Goal: Task Accomplishment & Management: Complete application form

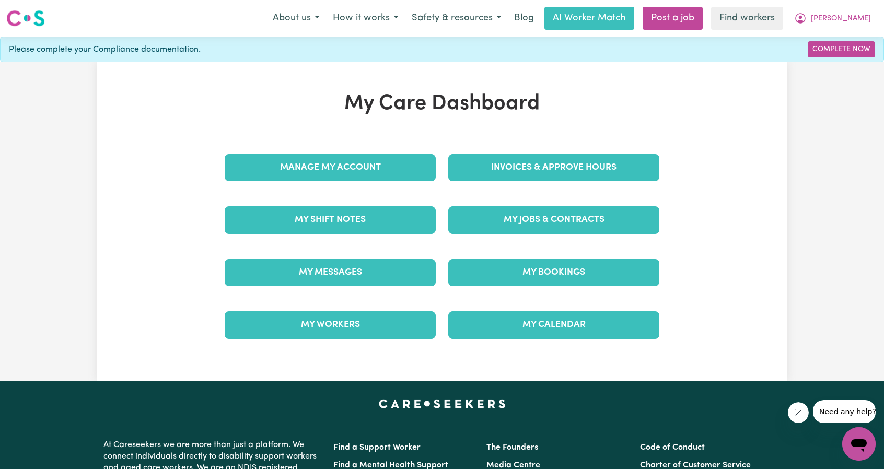
click at [378, 135] on div "My Care Dashboard Manage My Account Invoices & Approve Hours My Shift Notes My …" at bounding box center [442, 221] width 460 height 260
click at [367, 190] on div "Manage My Account" at bounding box center [330, 168] width 224 height 52
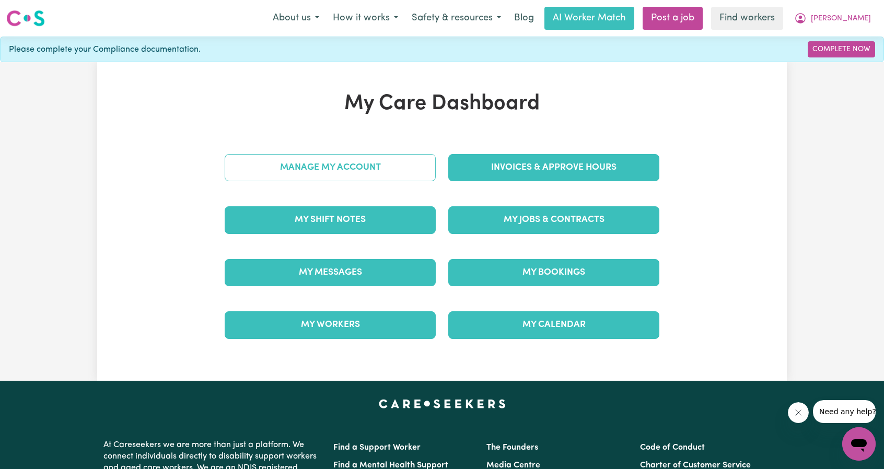
click at [361, 176] on link "Manage My Account" at bounding box center [330, 167] width 211 height 27
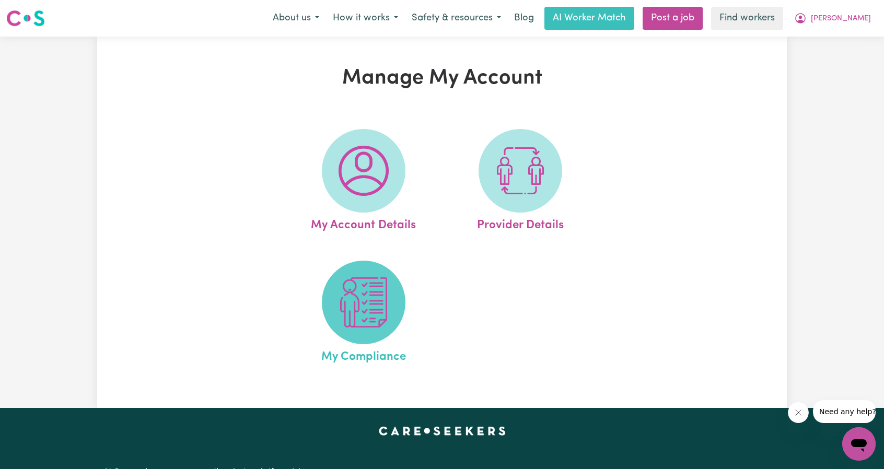
click at [383, 309] on img at bounding box center [363, 302] width 50 height 50
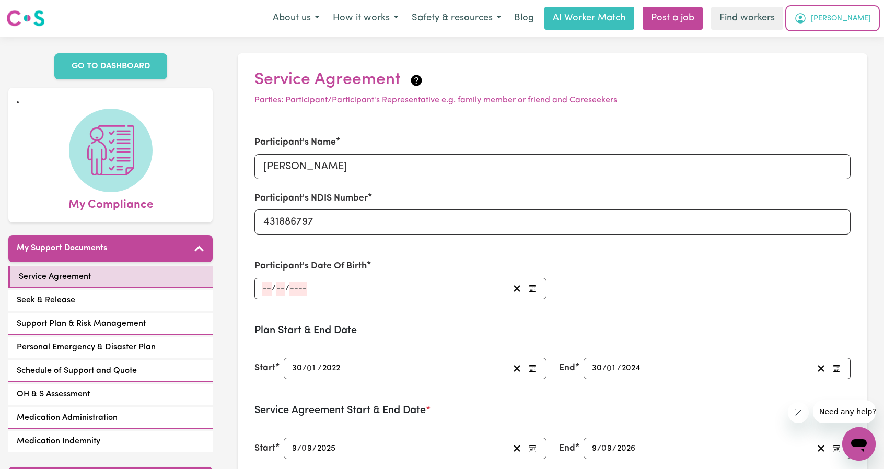
click at [807, 21] on icon "My Account" at bounding box center [800, 18] width 13 height 13
click at [822, 42] on link "My Dashboard" at bounding box center [835, 41] width 83 height 20
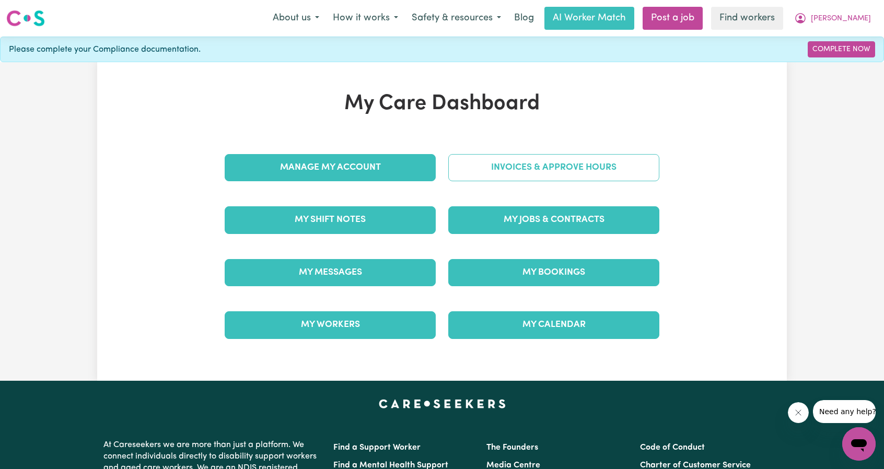
click at [523, 166] on link "Invoices & Approve Hours" at bounding box center [553, 167] width 211 height 27
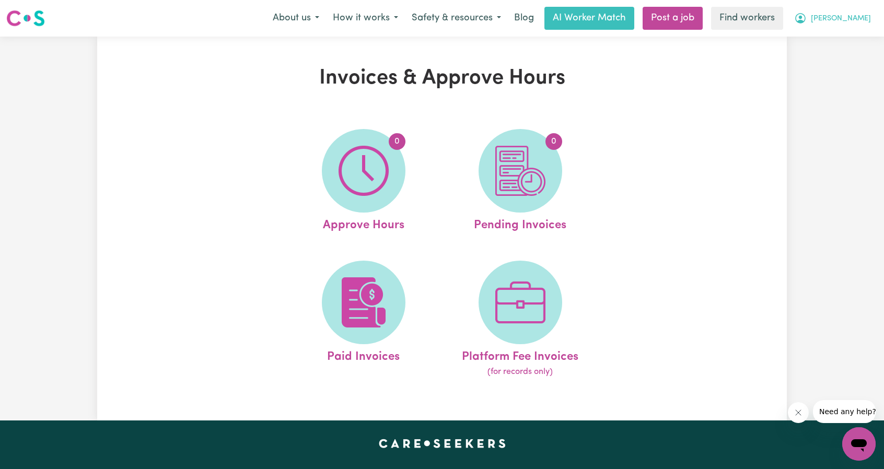
click at [866, 7] on button "Angela" at bounding box center [832, 18] width 90 height 22
click at [847, 17] on span "Angela" at bounding box center [841, 18] width 60 height 11
click at [805, 21] on icon "My Account" at bounding box center [800, 18] width 10 height 10
click at [826, 45] on link "My Dashboard" at bounding box center [835, 41] width 83 height 20
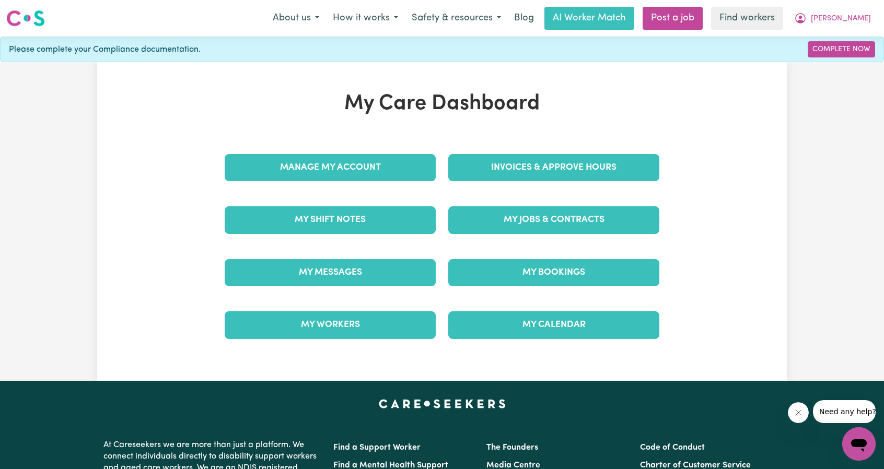
click at [478, 133] on div "My Care Dashboard Manage My Account Invoices & Approve Hours My Shift Notes My …" at bounding box center [442, 221] width 460 height 260
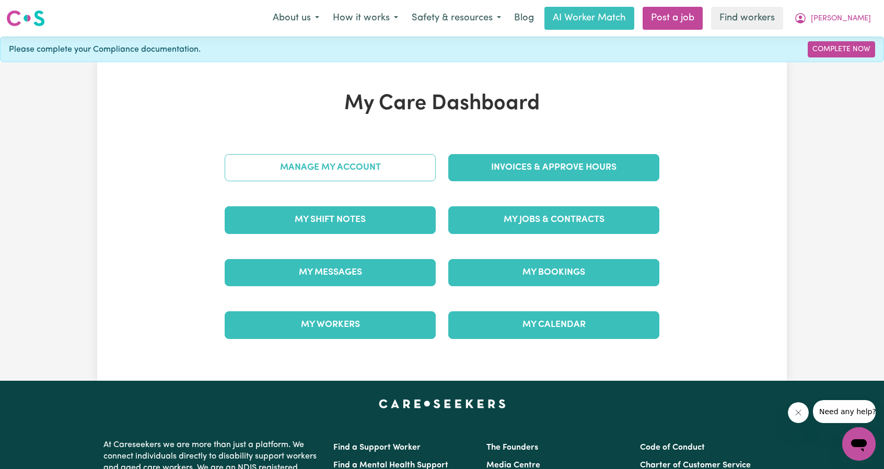
click at [376, 172] on link "Manage My Account" at bounding box center [330, 167] width 211 height 27
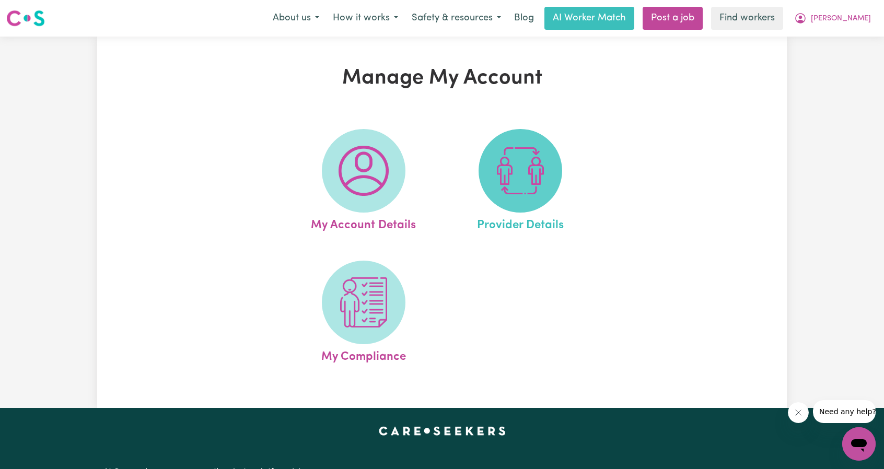
click at [495, 197] on span at bounding box center [520, 171] width 84 height 84
select select "NDIS_FUNDING_PLAN_MANAGED"
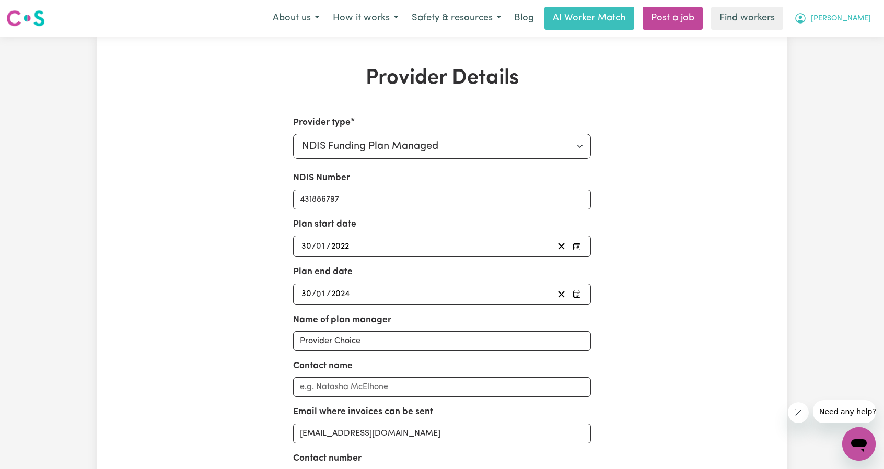
click at [858, 10] on button "Angela" at bounding box center [832, 18] width 90 height 22
click at [826, 34] on link "My Dashboard" at bounding box center [835, 41] width 83 height 20
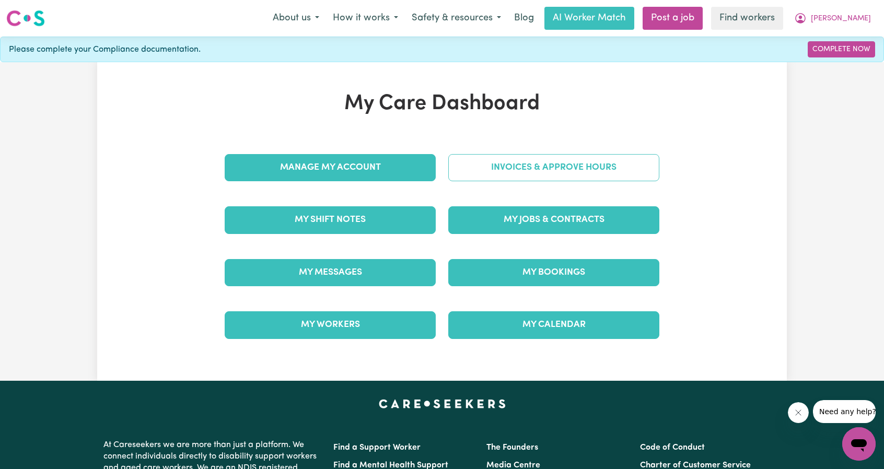
click at [560, 165] on link "Invoices & Approve Hours" at bounding box center [553, 167] width 211 height 27
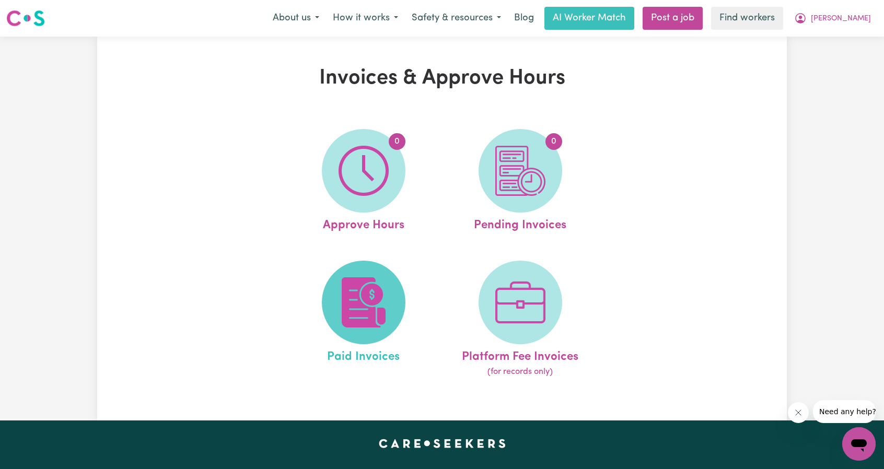
click at [369, 305] on img at bounding box center [363, 302] width 50 height 50
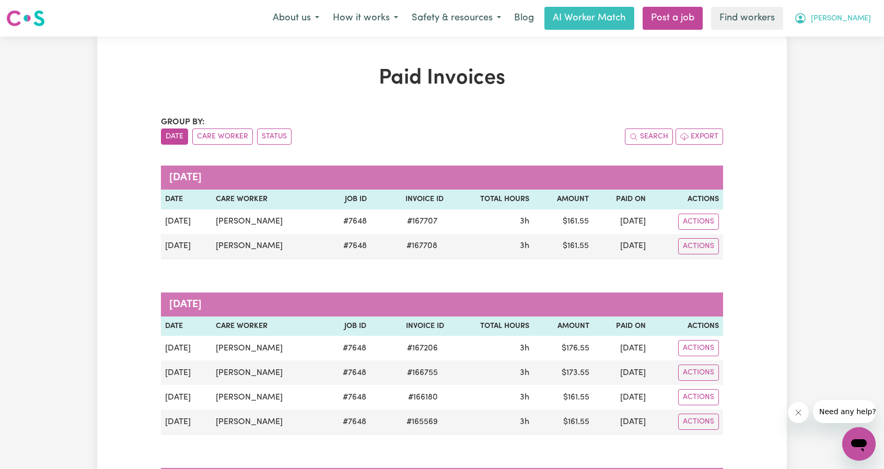
click at [860, 24] on span "Angela" at bounding box center [841, 18] width 60 height 11
click at [847, 39] on link "My Dashboard" at bounding box center [835, 41] width 83 height 20
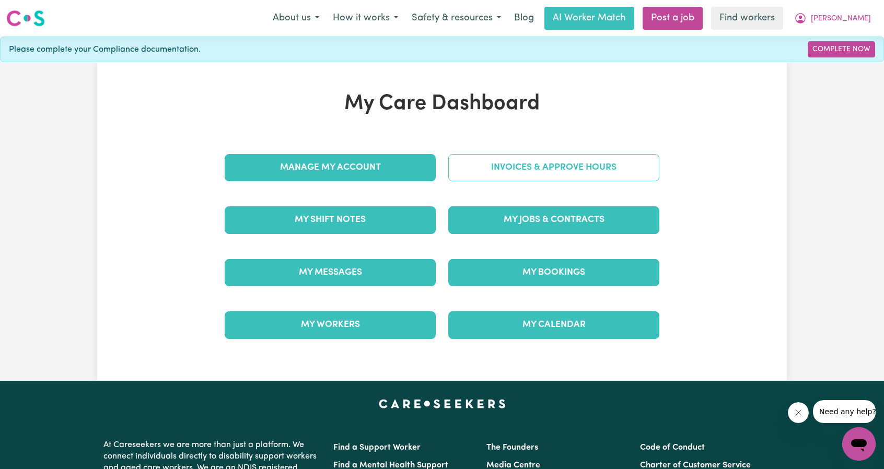
click at [584, 170] on link "Invoices & Approve Hours" at bounding box center [553, 167] width 211 height 27
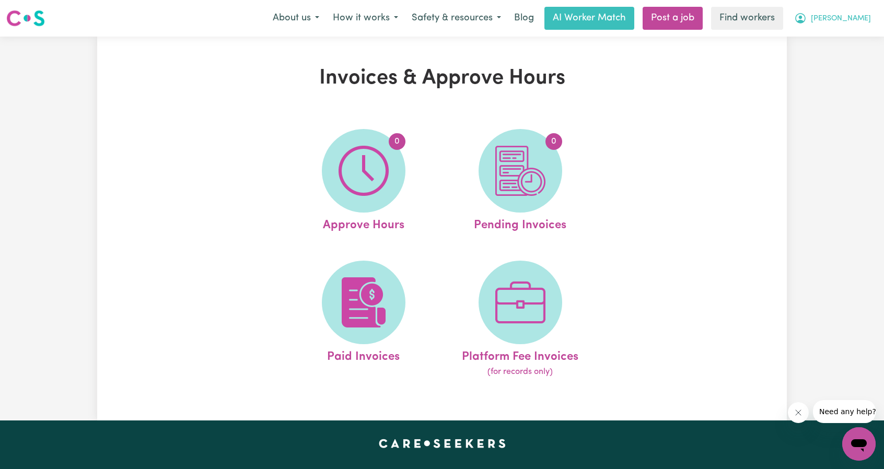
click at [843, 9] on button "Angela" at bounding box center [832, 18] width 90 height 22
click at [835, 37] on link "My Dashboard" at bounding box center [835, 41] width 83 height 20
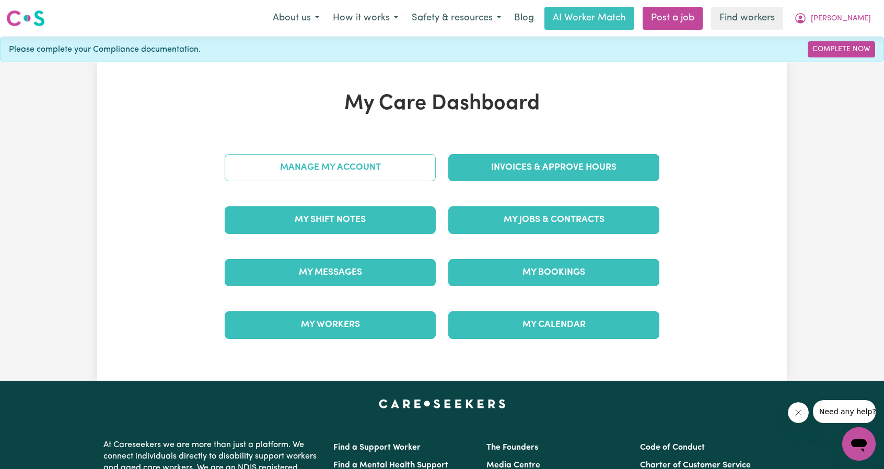
click at [352, 171] on link "Manage My Account" at bounding box center [330, 167] width 211 height 27
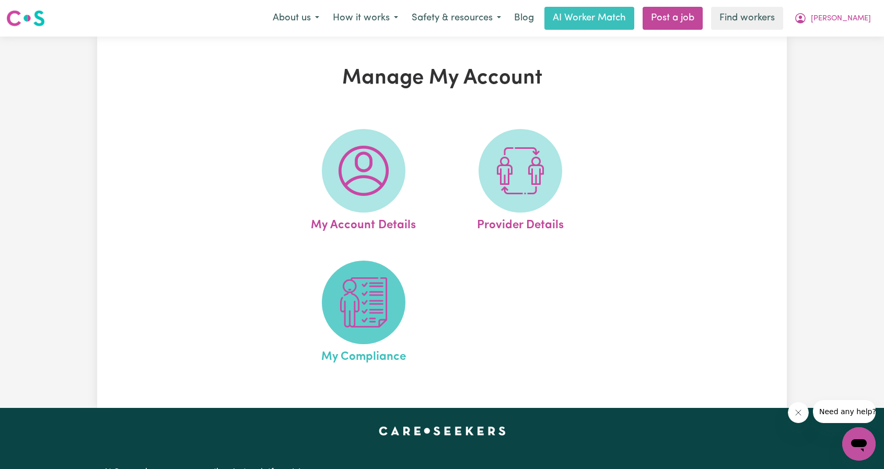
click at [373, 311] on img at bounding box center [363, 302] width 50 height 50
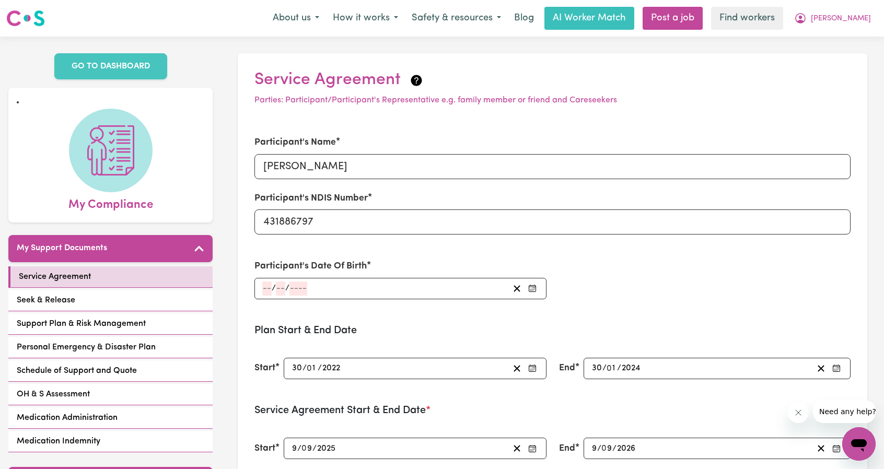
click at [354, 293] on div "/ /" at bounding box center [385, 289] width 248 height 14
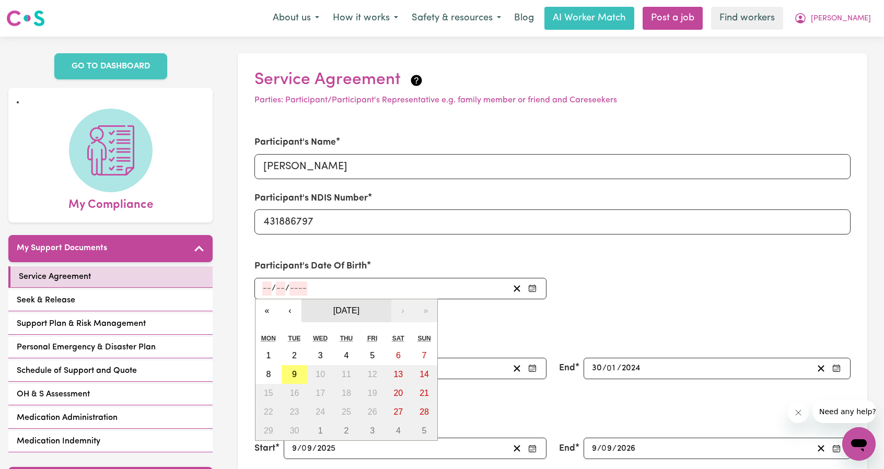
click at [342, 310] on span "September 2025" at bounding box center [346, 310] width 26 height 9
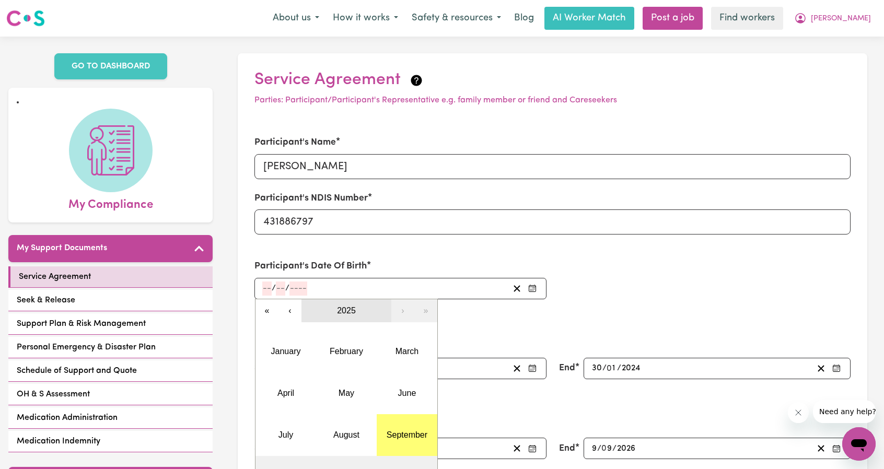
click at [354, 312] on span "2025" at bounding box center [346, 310] width 19 height 9
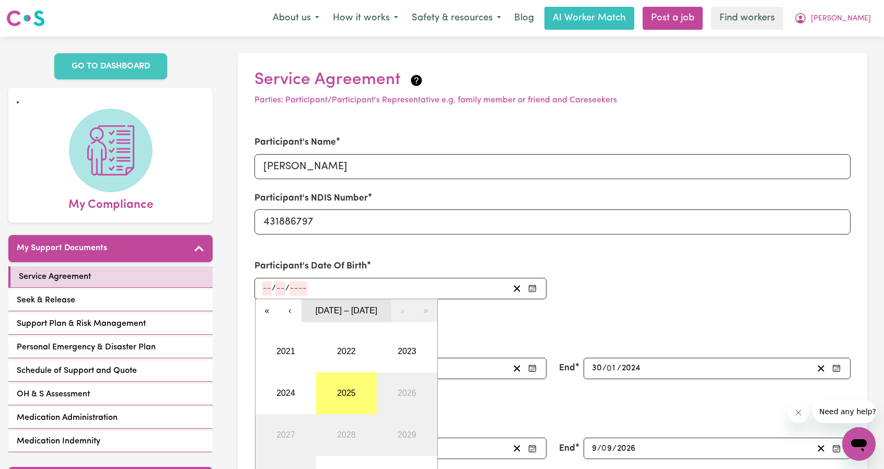
click at [354, 312] on span "2021 – 2030" at bounding box center [346, 310] width 62 height 9
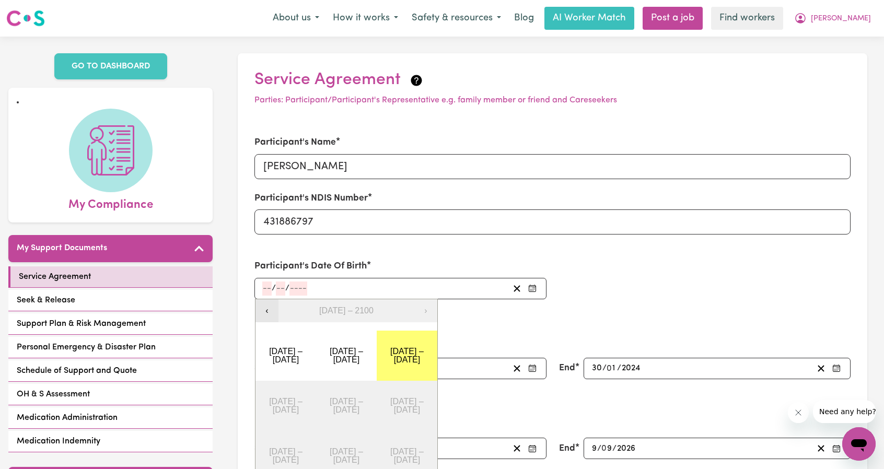
click at [268, 312] on button "‹" at bounding box center [266, 310] width 23 height 23
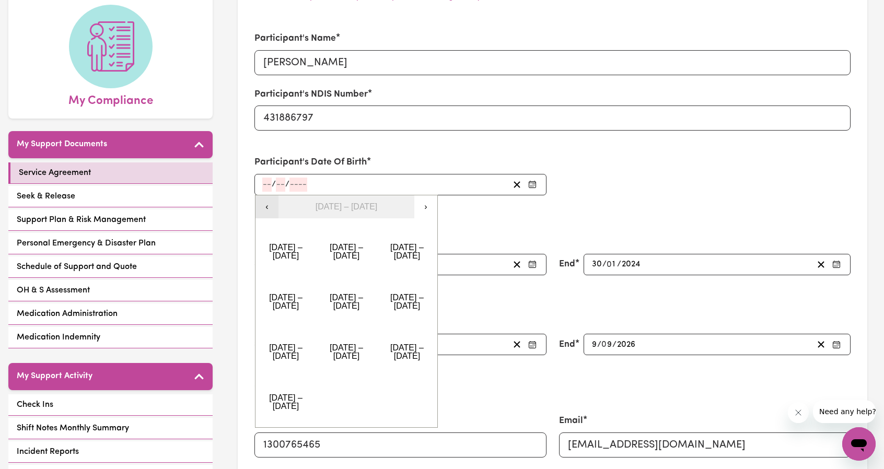
scroll to position [104, 0]
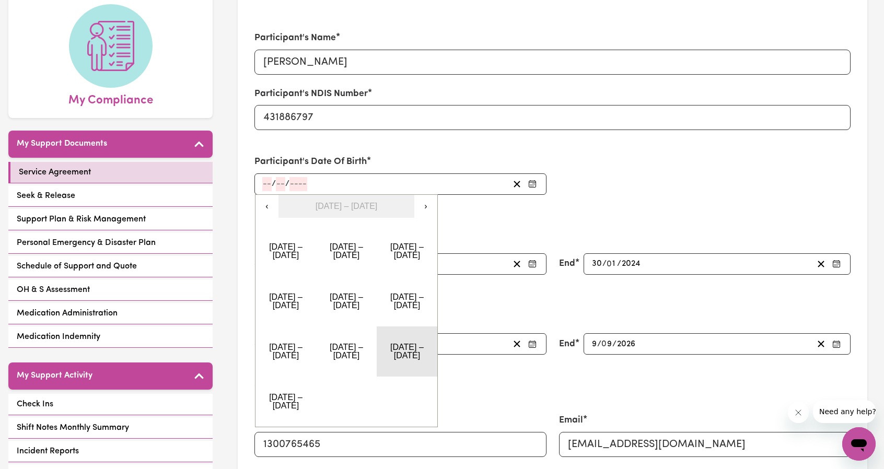
click at [400, 337] on button "1981 – 1990" at bounding box center [407, 351] width 61 height 50
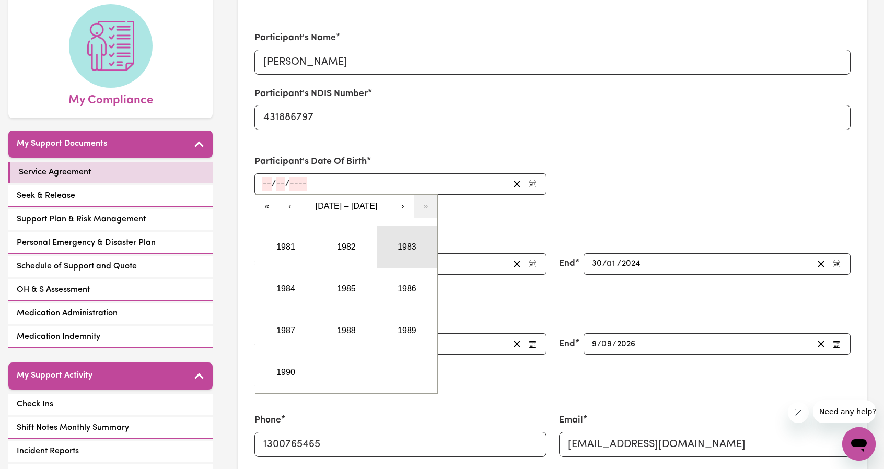
click at [390, 262] on button "1983" at bounding box center [407, 247] width 61 height 42
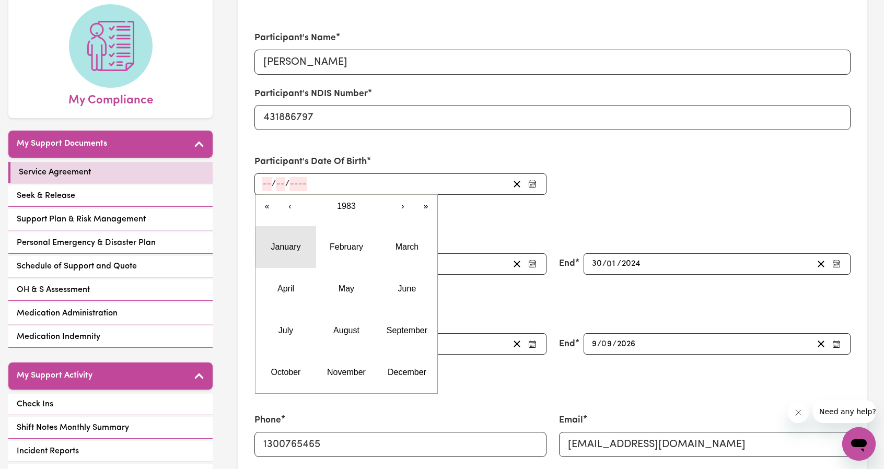
click at [287, 246] on abbr "January" at bounding box center [286, 246] width 30 height 9
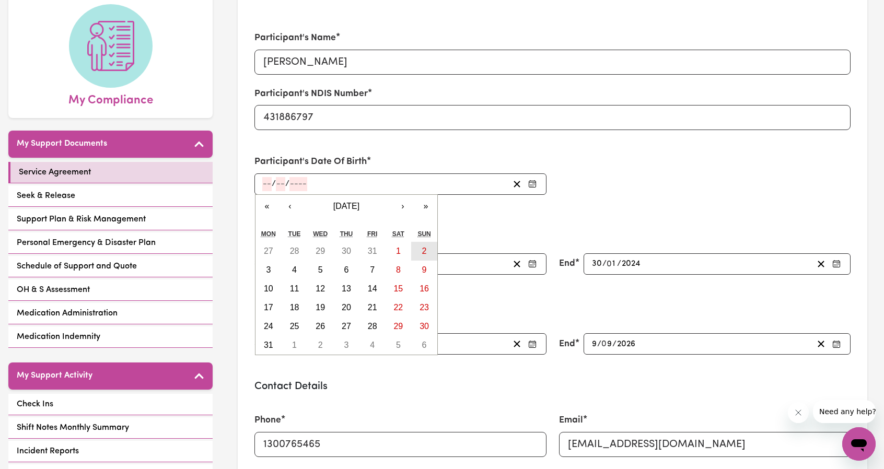
click at [422, 245] on button "2" at bounding box center [424, 251] width 26 height 19
type input "1983-01-02"
type input "2"
type input "1"
type input "1983"
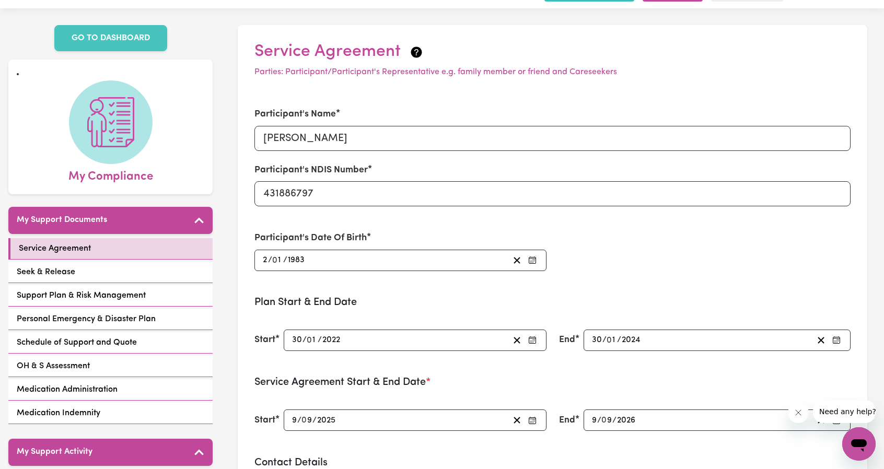
scroll to position [0, 0]
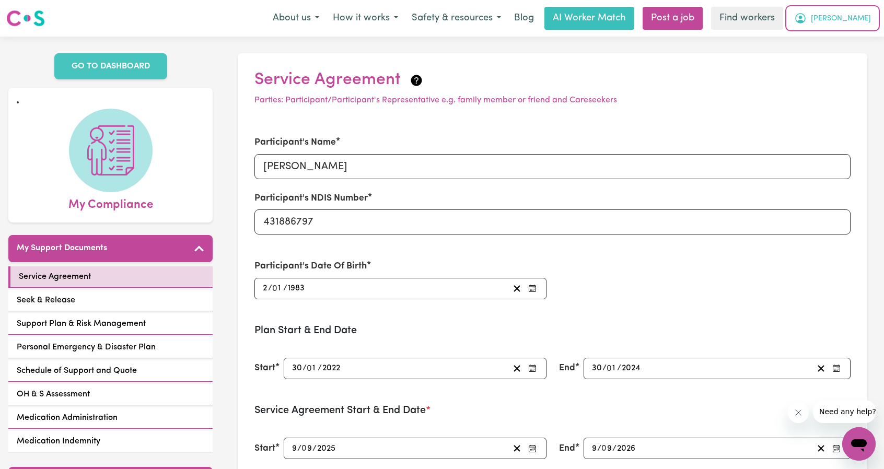
click at [859, 16] on span "Angela" at bounding box center [841, 18] width 60 height 11
click at [819, 35] on link "My Dashboard" at bounding box center [835, 41] width 83 height 20
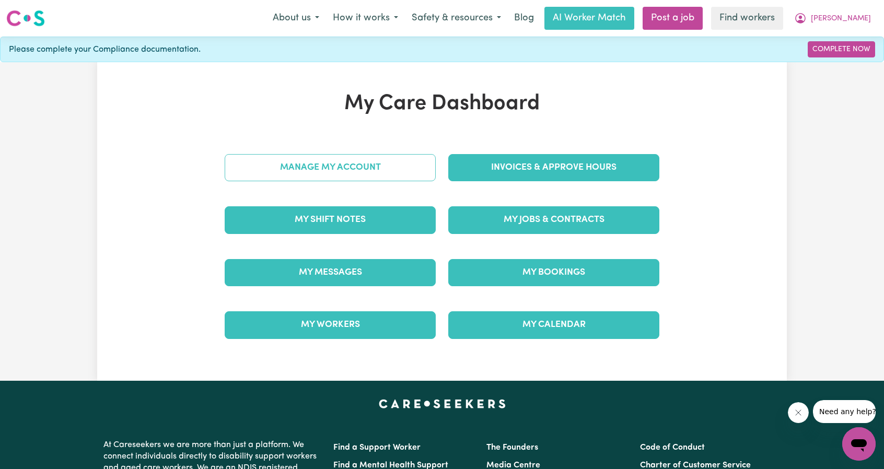
click at [380, 160] on link "Manage My Account" at bounding box center [330, 167] width 211 height 27
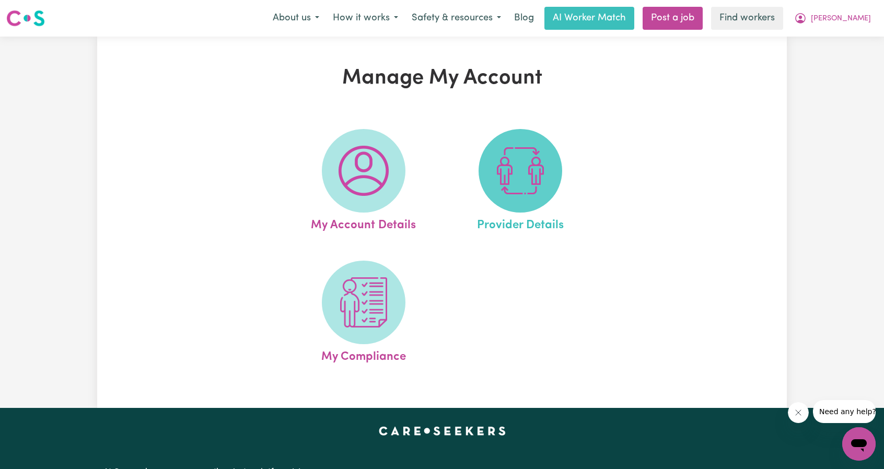
click at [504, 164] on img at bounding box center [520, 171] width 50 height 50
select select "NDIS_FUNDING_PLAN_MANAGED"
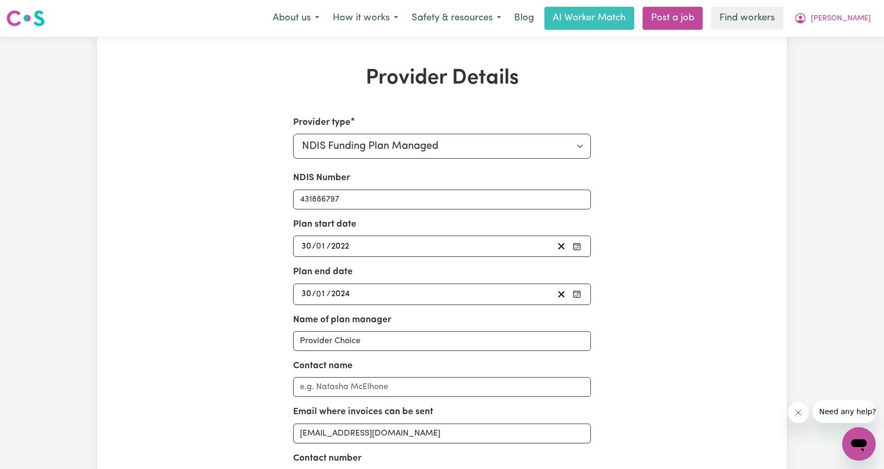
click at [413, 248] on div "2022-01-30 30 / 0 1 / 2022" at bounding box center [427, 246] width 254 height 14
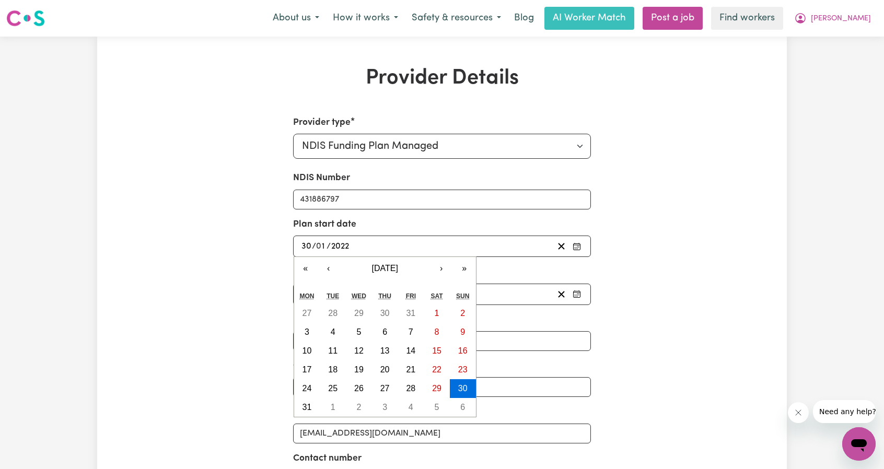
click at [413, 247] on div "2022-01-30 30 / 0 1 / 2022" at bounding box center [427, 246] width 254 height 14
click at [695, 235] on div "Provider Details Provider type Select your provider type... Privately Aged Care…" at bounding box center [442, 330] width 690 height 529
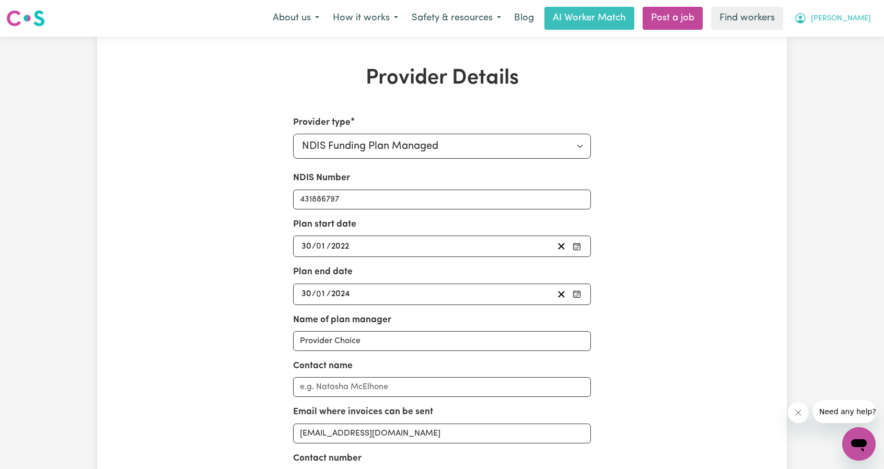
click at [807, 17] on icon "My Account" at bounding box center [800, 18] width 13 height 13
click at [817, 31] on link "My Dashboard" at bounding box center [835, 41] width 83 height 20
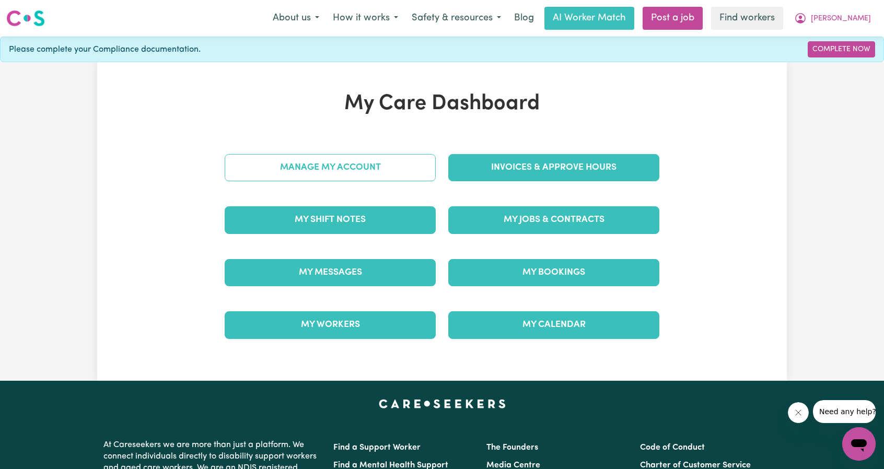
click at [414, 175] on link "Manage My Account" at bounding box center [330, 167] width 211 height 27
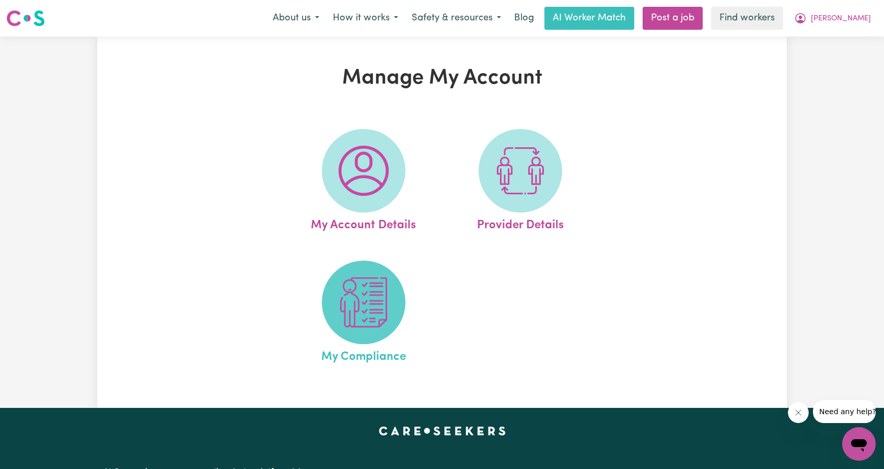
click at [352, 308] on img at bounding box center [363, 302] width 50 height 50
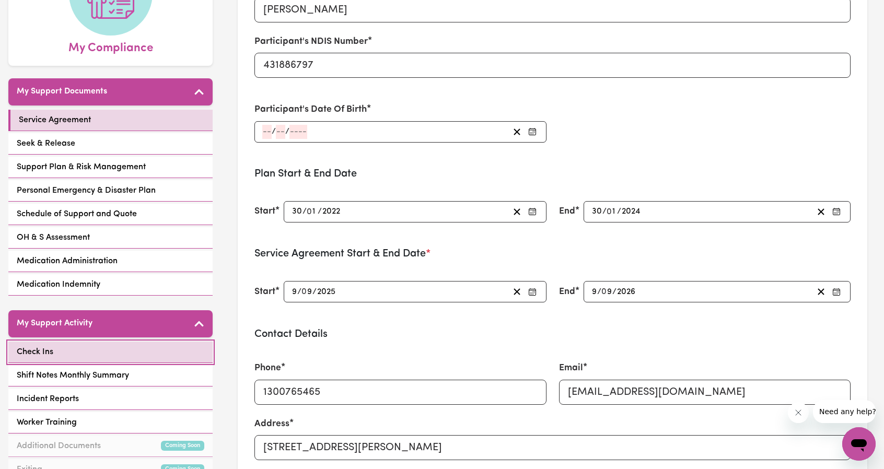
click at [125, 347] on link "Check Ins" at bounding box center [110, 352] width 204 height 21
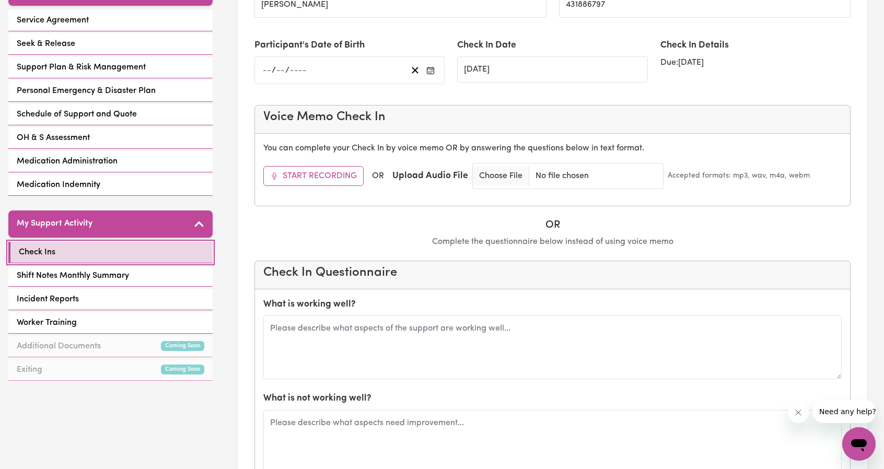
scroll to position [313, 0]
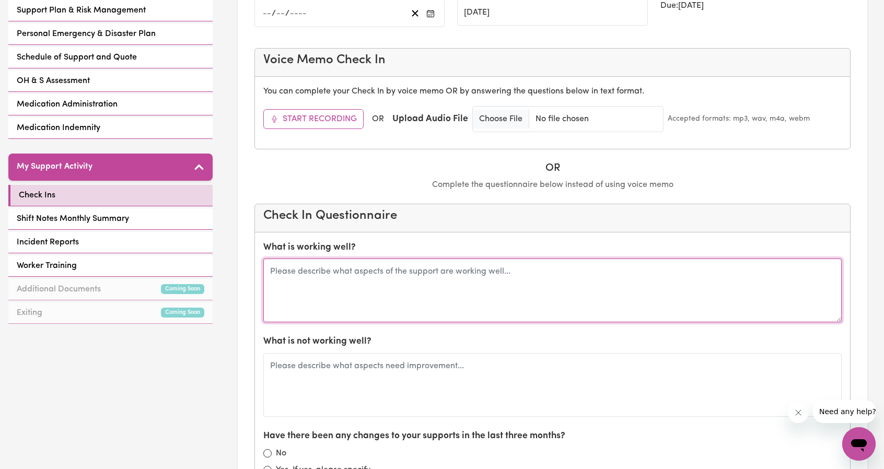
click at [371, 290] on textarea at bounding box center [552, 291] width 578 height 64
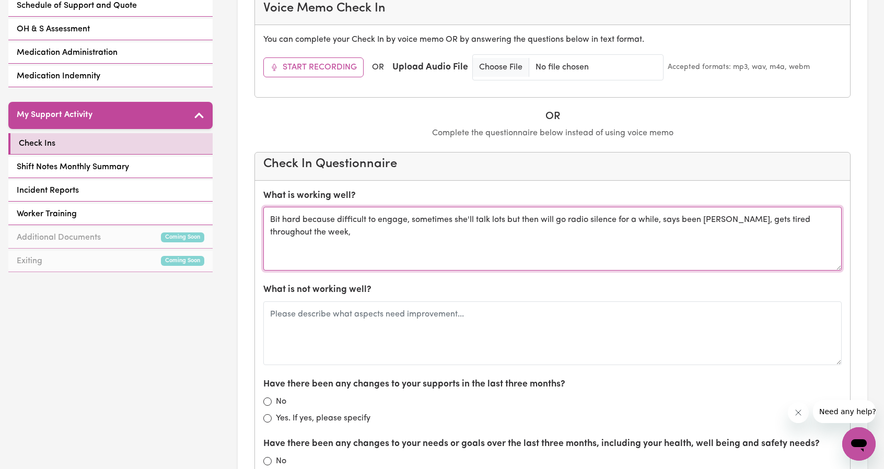
scroll to position [366, 0]
type textarea "Bit hard because difficult to engage, sometimes she'll talk lots but then will …"
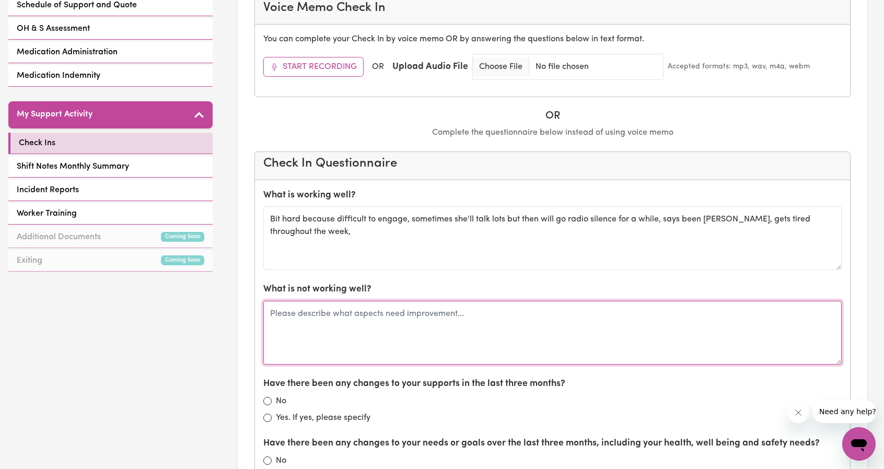
click at [427, 334] on textarea at bounding box center [552, 333] width 578 height 64
click at [392, 343] on textarea at bounding box center [552, 333] width 578 height 64
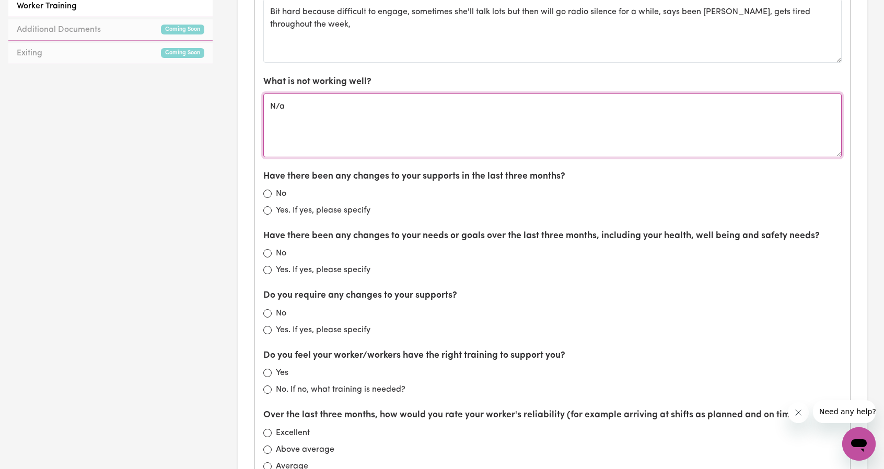
scroll to position [575, 0]
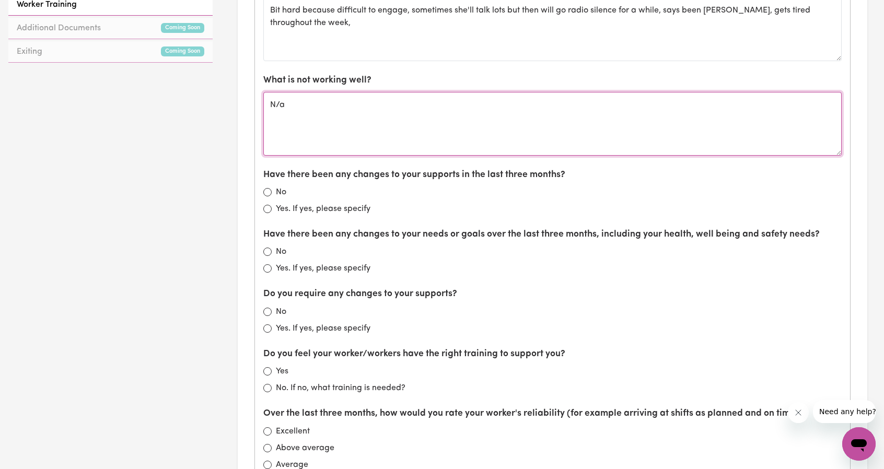
type textarea "N/a"
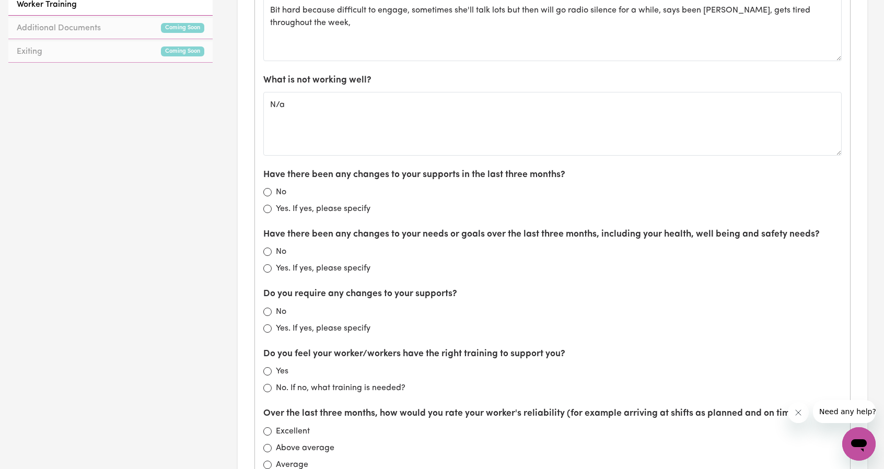
click at [272, 190] on div "No" at bounding box center [552, 192] width 578 height 13
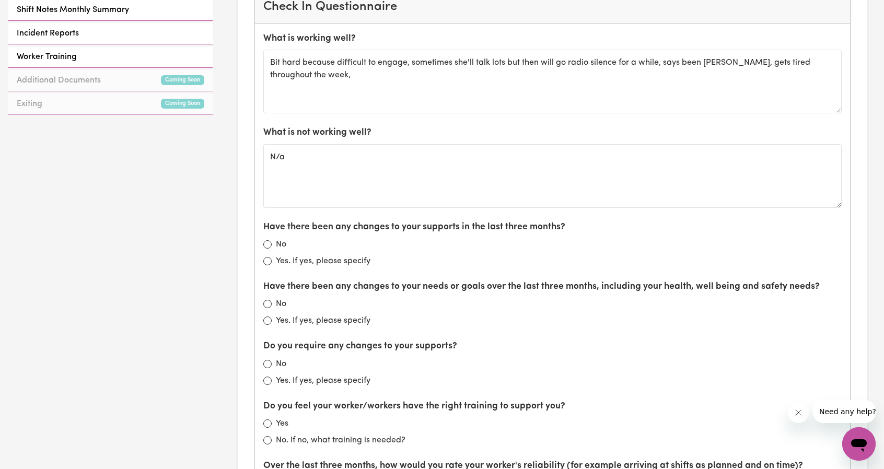
scroll to position [522, 0]
click at [270, 240] on input "No" at bounding box center [267, 244] width 8 height 8
radio input "true"
click at [282, 298] on label "No" at bounding box center [281, 304] width 10 height 13
click at [272, 300] on input "No" at bounding box center [267, 304] width 8 height 8
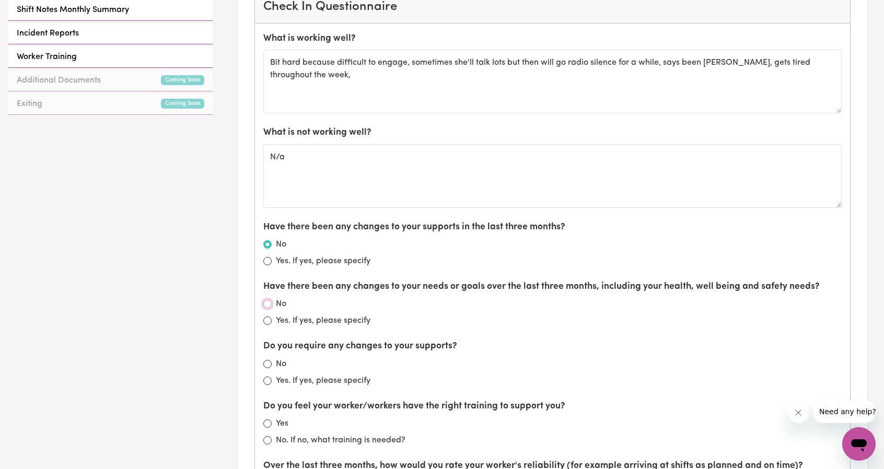
radio input "true"
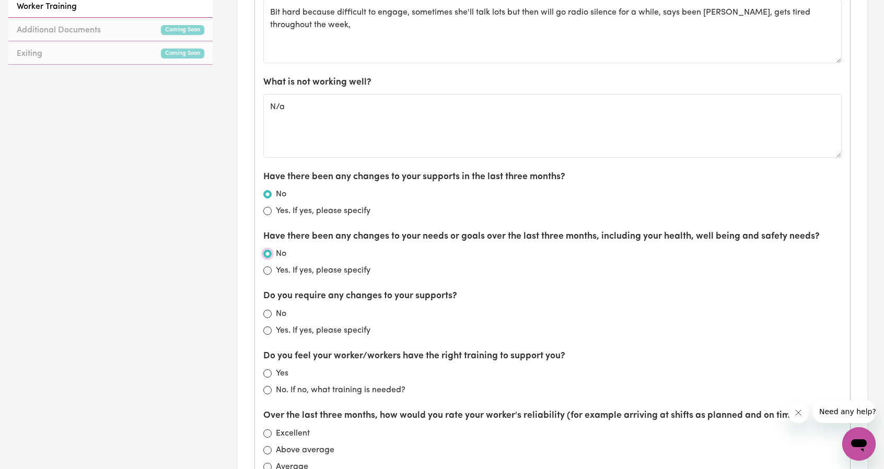
scroll to position [575, 0]
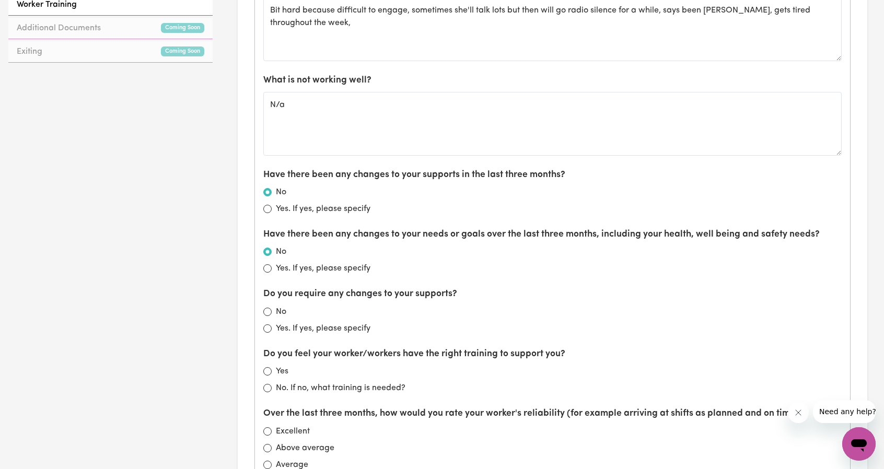
click at [272, 306] on div "No" at bounding box center [552, 312] width 578 height 13
click at [268, 308] on input "No" at bounding box center [267, 312] width 8 height 8
radio input "true"
click at [266, 365] on div "Yes" at bounding box center [552, 371] width 578 height 13
click at [267, 367] on input "Yes" at bounding box center [267, 371] width 8 height 8
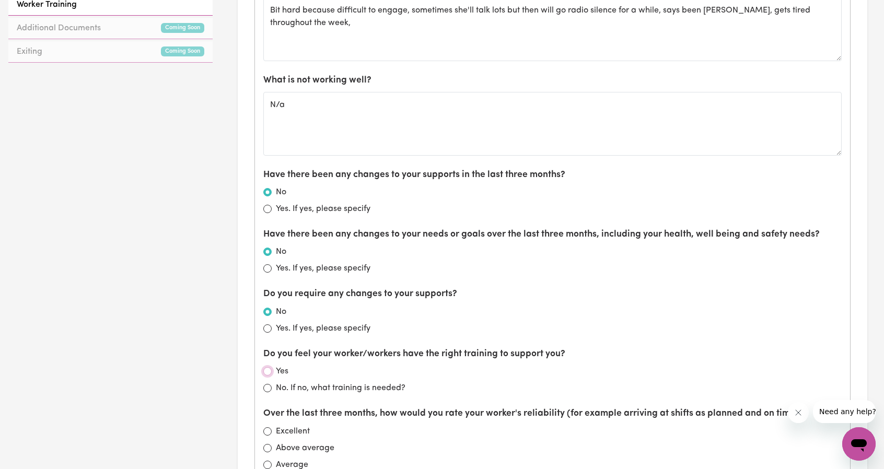
radio input "true"
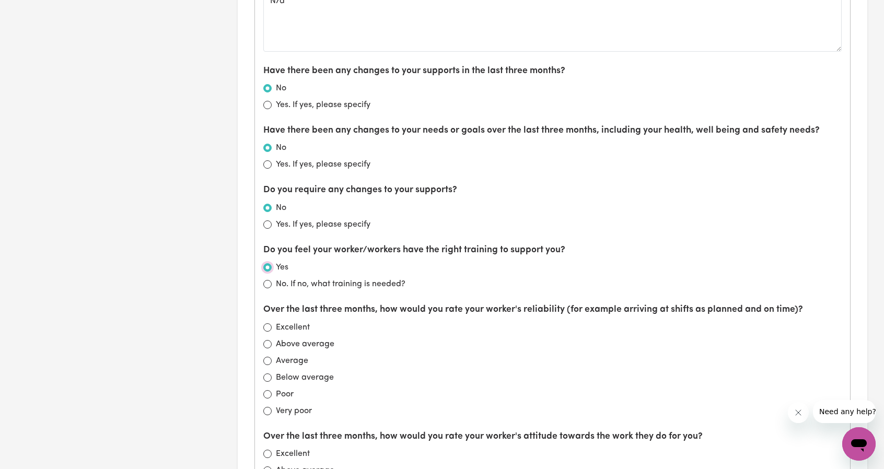
scroll to position [679, 0]
click at [271, 326] on div "Excellent" at bounding box center [552, 327] width 578 height 13
click at [269, 325] on input "Excellent" at bounding box center [267, 327] width 8 height 8
radio input "true"
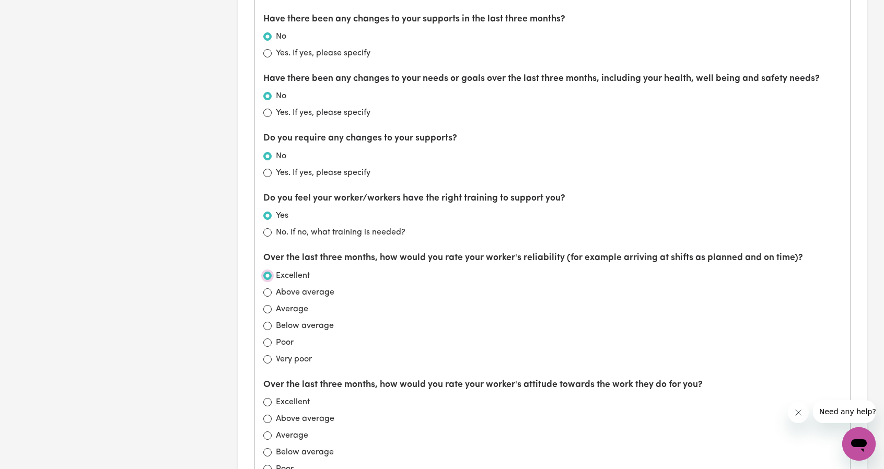
scroll to position [731, 0]
click at [267, 294] on div "Above average" at bounding box center [552, 291] width 578 height 13
click at [267, 287] on input "Above average" at bounding box center [267, 291] width 8 height 8
radio input "true"
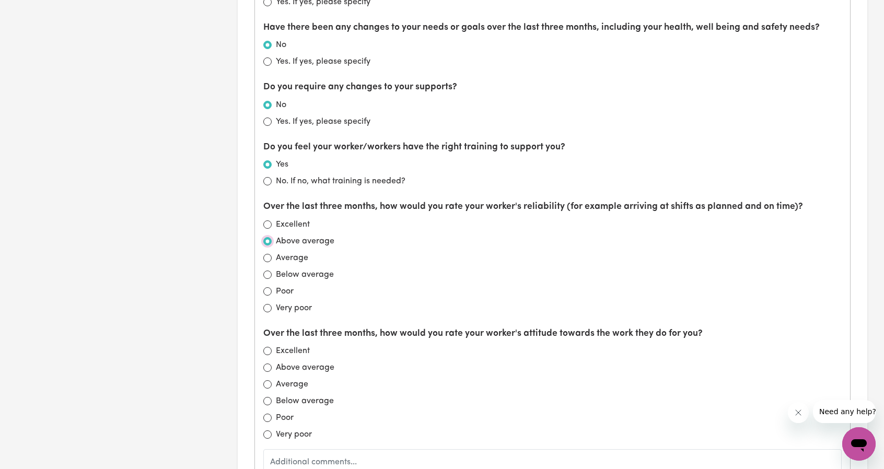
scroll to position [784, 0]
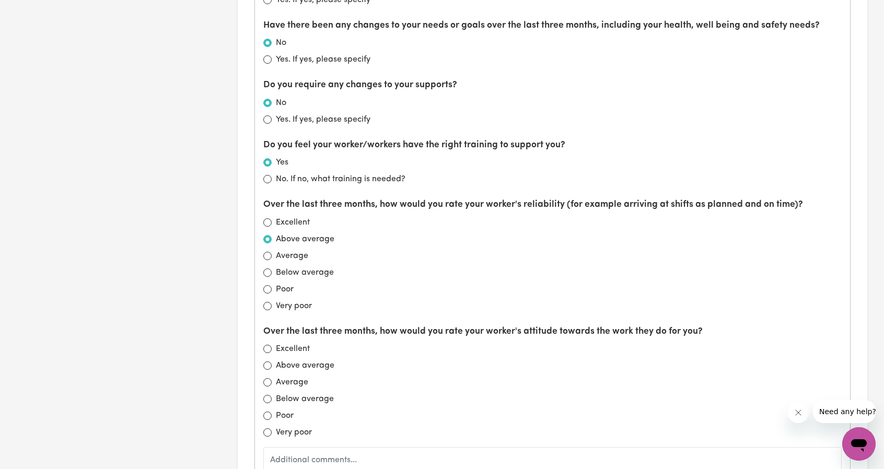
click at [273, 360] on div "Above average" at bounding box center [552, 365] width 578 height 13
click at [271, 359] on div "Above average" at bounding box center [552, 365] width 578 height 13
click at [265, 359] on div "Above average" at bounding box center [552, 365] width 578 height 13
click at [261, 364] on div "What is working well? Bit hard because difficult to engage, sometimes she'll ta…" at bounding box center [552, 187] width 595 height 851
click at [265, 361] on input "Above average" at bounding box center [267, 365] width 8 height 8
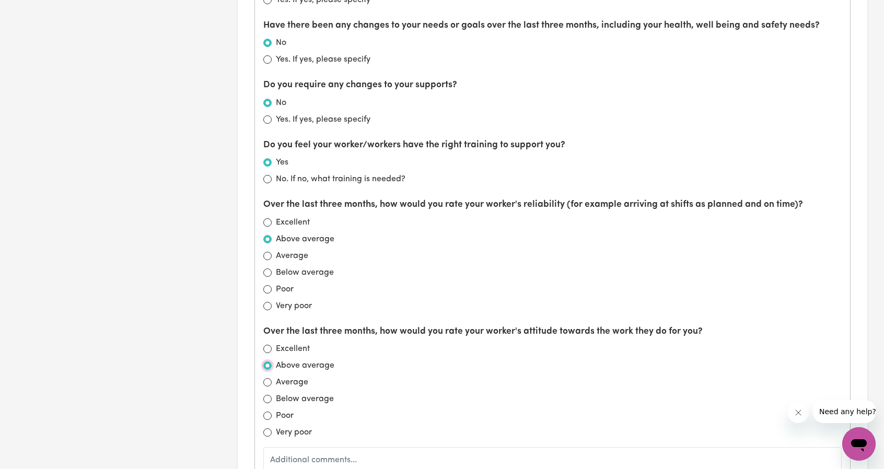
radio input "true"
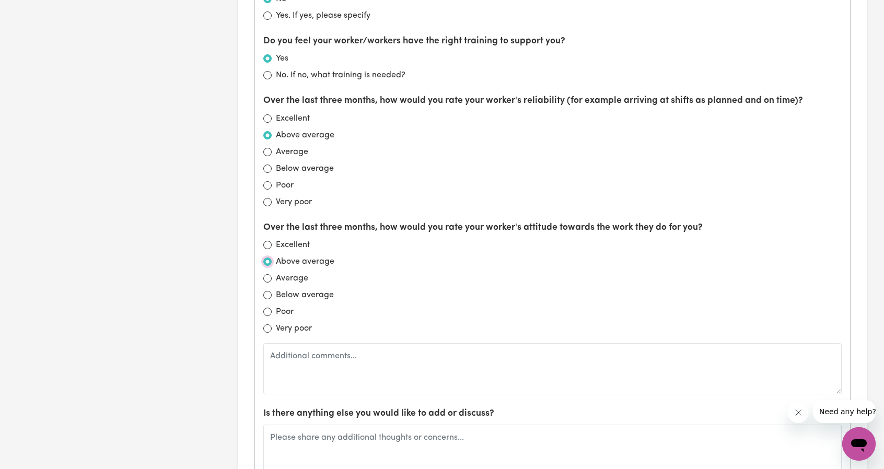
scroll to position [888, 0]
click at [270, 238] on div "Excellent" at bounding box center [552, 244] width 578 height 13
click at [263, 242] on div "Excellent" at bounding box center [552, 244] width 578 height 13
click at [264, 242] on input "Excellent" at bounding box center [267, 244] width 8 height 8
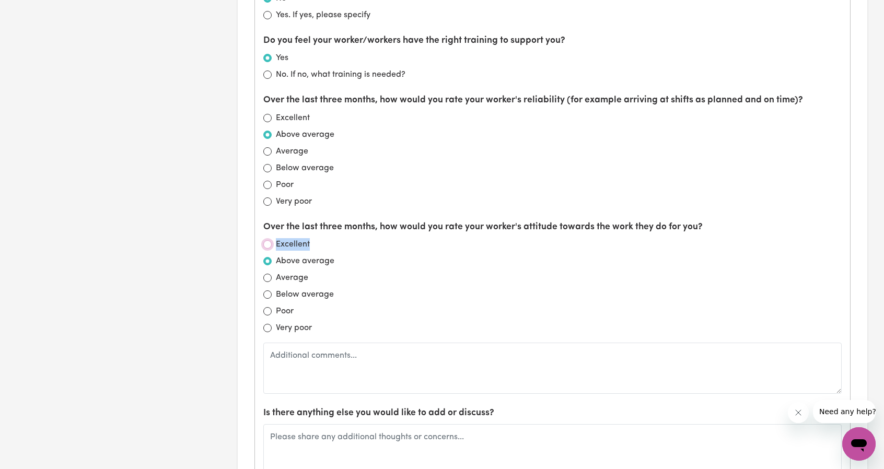
radio input "true"
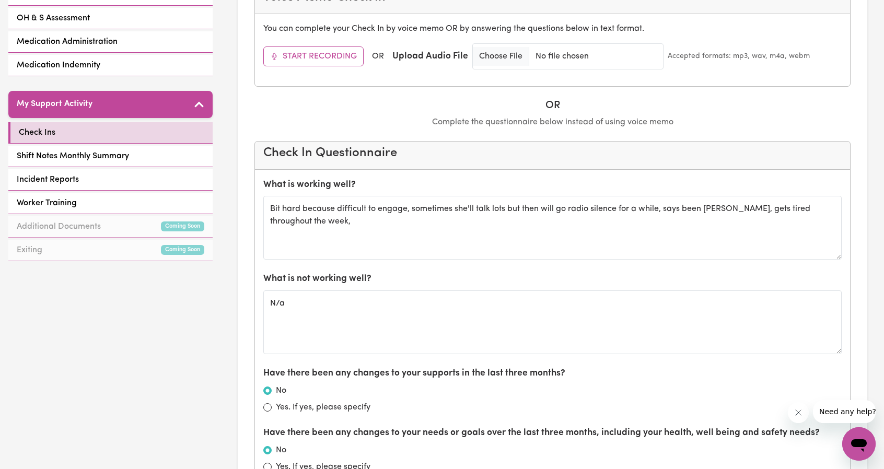
scroll to position [366, 0]
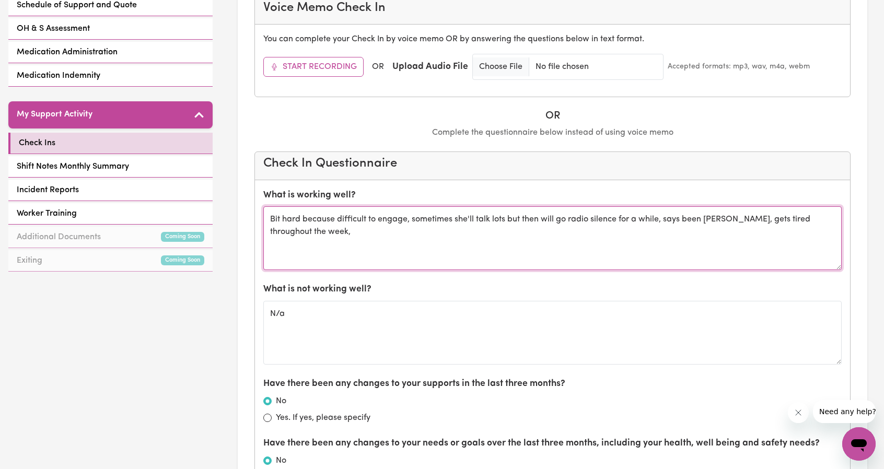
click at [646, 225] on textarea "Bit hard because difficult to engage, sometimes she'll talk lots but then will …" at bounding box center [552, 238] width 578 height 64
click at [309, 221] on textarea "Bit hard because difficult to engage, sometimes she'll talk lots but then will …" at bounding box center [552, 238] width 578 height 64
click at [287, 220] on textarea "Bit hard because difficult to engage, sometimes she'll talk lots but then will …" at bounding box center [552, 238] width 578 height 64
click at [291, 220] on textarea "Bit hard because difficult to engage, sometimes she'll talk lots but then will …" at bounding box center [552, 238] width 578 height 64
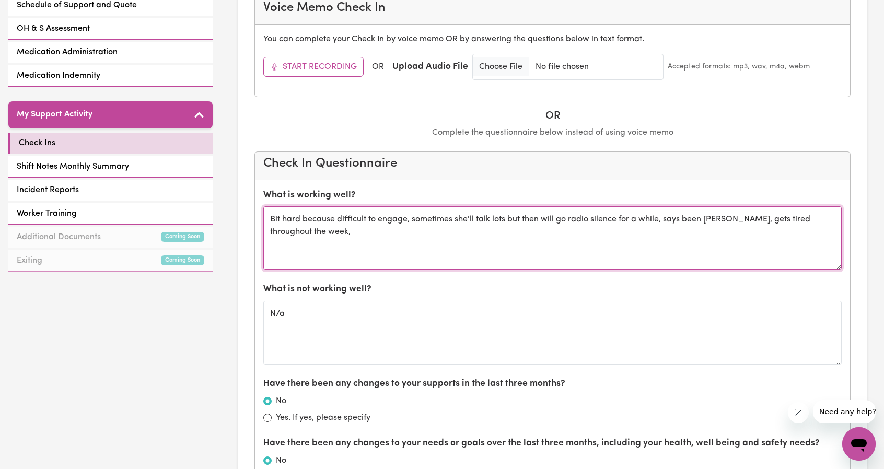
click at [290, 220] on textarea "Bit hard because difficult to engage, sometimes she'll talk lots but then will …" at bounding box center [552, 238] width 578 height 64
click at [319, 224] on textarea "Bit hard because difficult to engage, sometimes she'll talk lots but then will …" at bounding box center [552, 238] width 578 height 64
click at [322, 217] on textarea "Bit hard because difficult to engage, sometimes she'll talk lots but then will …" at bounding box center [552, 238] width 578 height 64
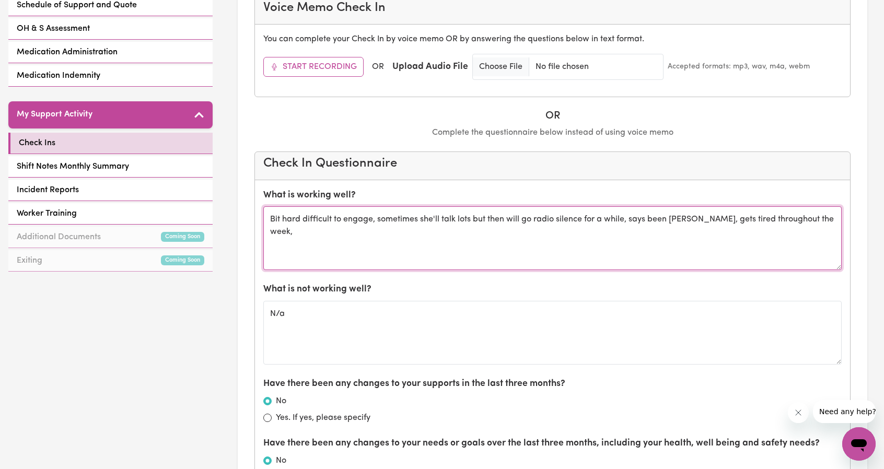
click at [284, 216] on textarea "Bit hard difficult to engage, sometimes she'll talk lots but then will go radio…" at bounding box center [552, 238] width 578 height 64
click at [352, 217] on textarea "Bit difficult to engage, sometimes she'll talk lots but then will go radio sile…" at bounding box center [552, 238] width 578 height 64
click at [445, 214] on textarea "Bit difficult to engage, sometimes she'll talk lots but then will go radio sile…" at bounding box center [552, 238] width 578 height 64
click at [459, 218] on textarea "Bit difficult to engage, sometimes she'll talk lots but then will go radio sile…" at bounding box center [552, 238] width 578 height 64
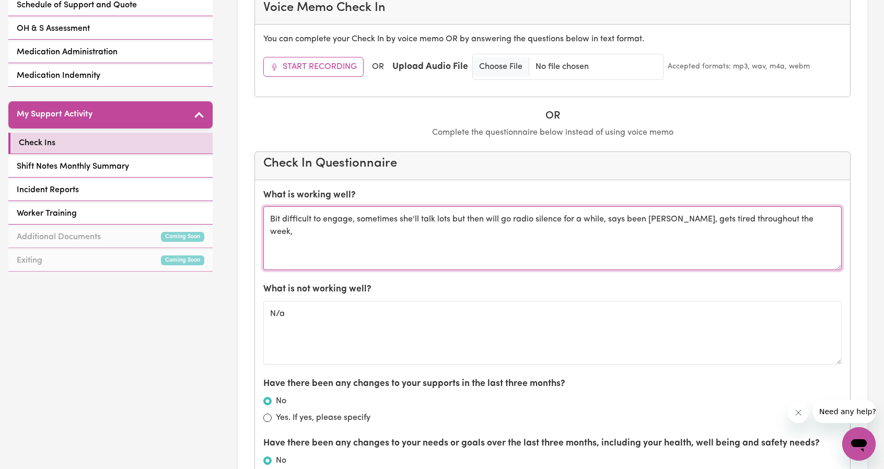
click at [445, 223] on textarea "Bit difficult to engage, sometimes she'll talk lots but then will go radio sile…" at bounding box center [552, 238] width 578 height 64
click at [433, 220] on textarea "Bit difficult to engage, sometimes she'll talk lots but then will go radio sile…" at bounding box center [552, 238] width 578 height 64
click at [439, 218] on textarea "Bit difficult to engage, sometimes she'll talk lots but then will go radio sile…" at bounding box center [552, 238] width 578 height 64
click at [452, 220] on textarea "Bit difficult to engage, sometimes she'll talk lots but then will go radio sile…" at bounding box center [552, 238] width 578 height 64
click at [823, 216] on textarea "Bit difficult to engage, sometimes she'll be in regular contact and talk lots a…" at bounding box center [552, 238] width 578 height 64
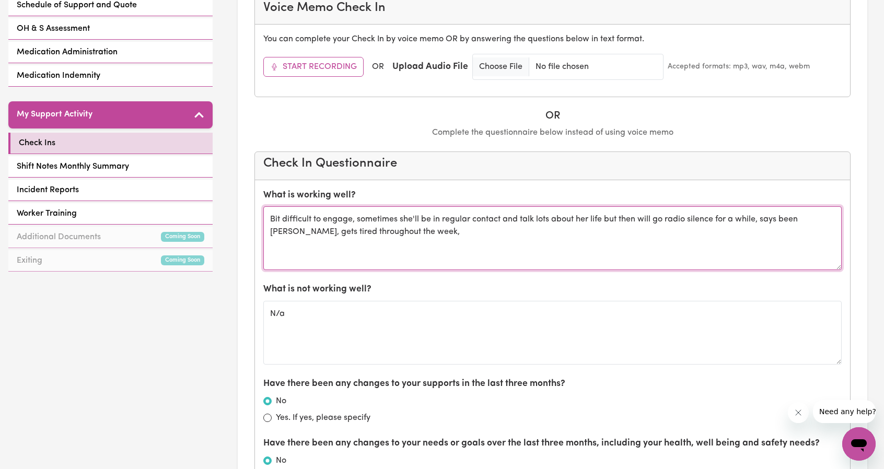
click at [767, 217] on textarea "Bit difficult to engage, sometimes she'll be in regular contact and talk lots a…" at bounding box center [552, 238] width 578 height 64
drag, startPoint x: 764, startPoint y: 218, endPoint x: 753, endPoint y: 221, distance: 11.1
click at [753, 221] on textarea "Bit difficult to engage, sometimes she'll be in regular contact and talk lots a…" at bounding box center [552, 238] width 578 height 64
click at [792, 217] on textarea "Bit difficult to engage, sometimes she'll be in regular contact and talk lots a…" at bounding box center [552, 238] width 578 height 64
click at [793, 217] on textarea "Bit difficult to engage, sometimes she'll be in regular contact and talk lots a…" at bounding box center [552, 238] width 578 height 64
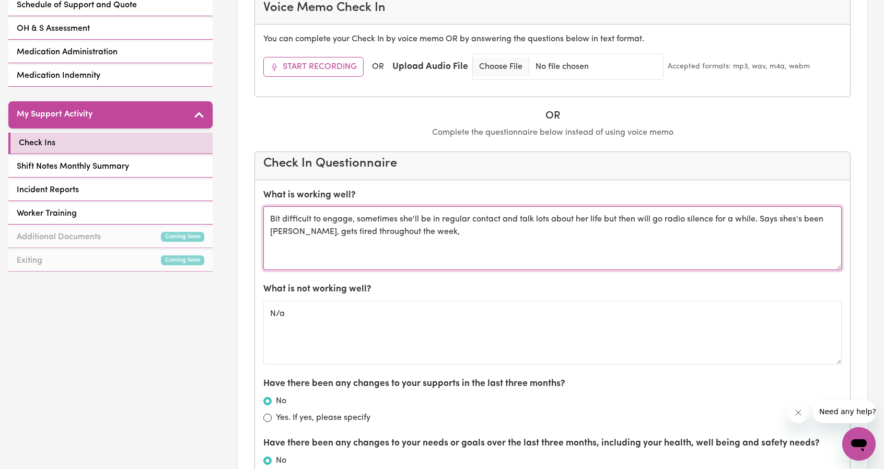
drag, startPoint x: 793, startPoint y: 217, endPoint x: 730, endPoint y: 227, distance: 64.1
click at [638, 236] on textarea "Bit difficult to engage, sometimes she'll be in regular contact and talk lots a…" at bounding box center [552, 238] width 578 height 64
click at [793, 220] on textarea "Bit difficult to engage, sometimes she'll be in regular contact and talk lots a…" at bounding box center [552, 238] width 578 height 64
click at [815, 221] on textarea "Bit difficult to engage, sometimes she'll be in regular contact and talk lots a…" at bounding box center [552, 238] width 578 height 64
drag, startPoint x: 468, startPoint y: 236, endPoint x: 297, endPoint y: 231, distance: 170.9
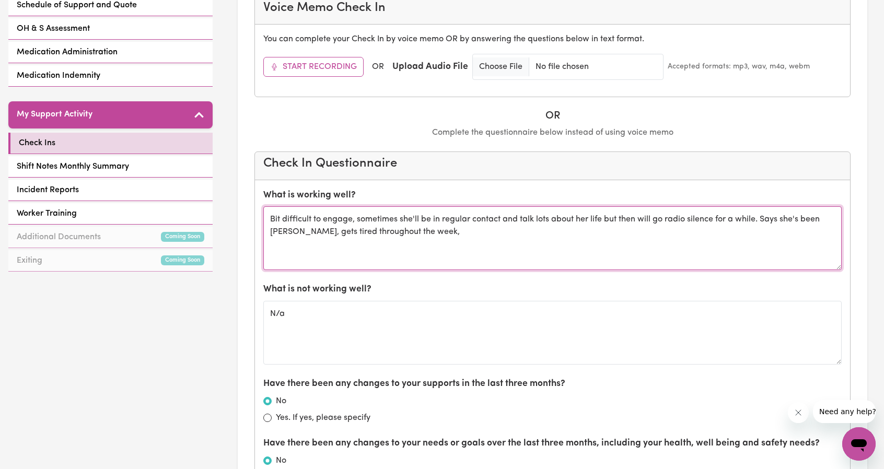
click at [297, 231] on textarea "Bit difficult to engage, sometimes she'll be in regular contact and talk lots a…" at bounding box center [552, 238] width 578 height 64
click at [451, 235] on textarea "Bit difficult to engage, sometimes she'll be in regular contact and talk lots a…" at bounding box center [552, 238] width 578 height 64
type textarea "Bit difficult to engage, sometimes she'll be in regular contact and talk lots a…"
drag, startPoint x: 440, startPoint y: 233, endPoint x: 198, endPoint y: 187, distance: 246.7
click at [200, 187] on div "GO TO DASHBOARD My Compliance My Support Documents Service Agreement Seek & Rel…" at bounding box center [442, 403] width 884 height 1465
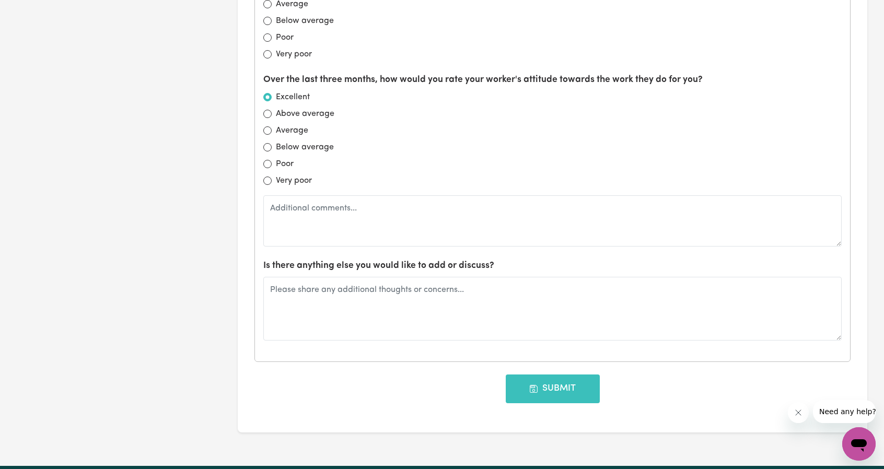
scroll to position [1097, 0]
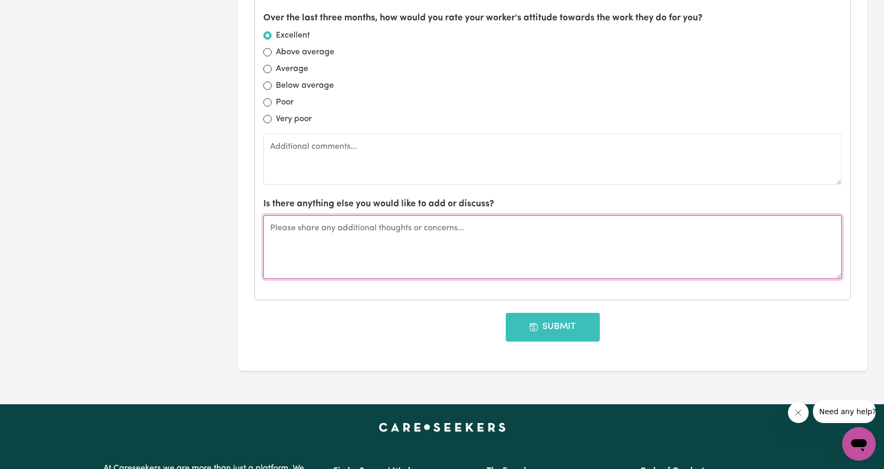
click at [348, 234] on textarea at bounding box center [552, 247] width 578 height 64
paste textarea "Bit difficult to engage, sometimes she'll be in regular contact and talk lots a…"
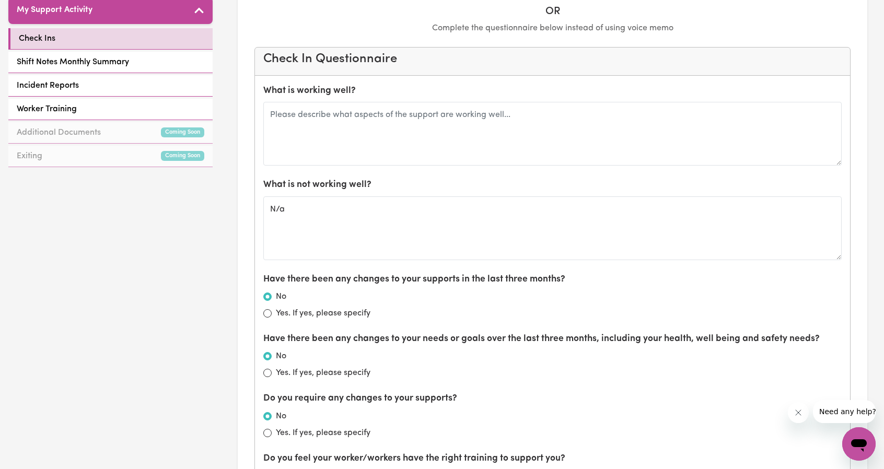
scroll to position [313, 0]
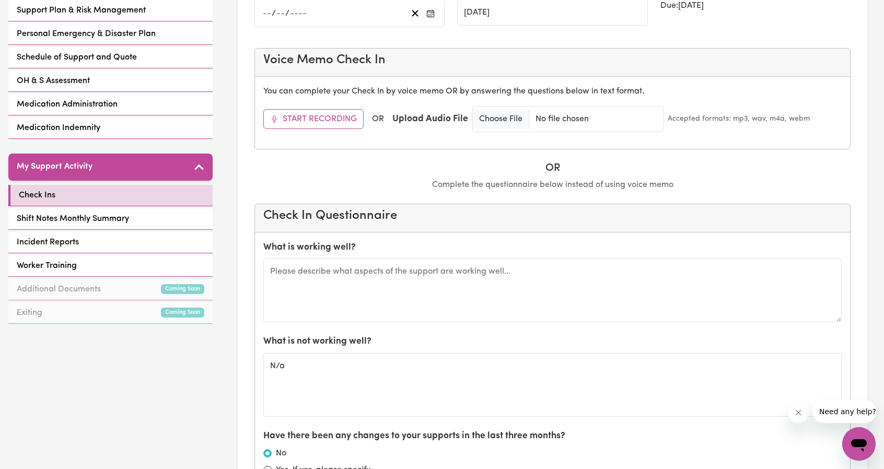
type textarea "Bit difficult to engage, sometimes she'll be in regular contact and talk lots a…"
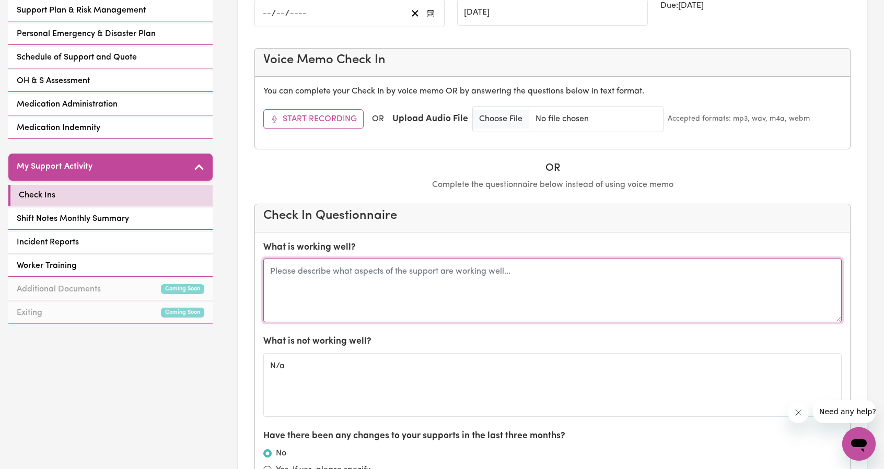
click at [332, 276] on textarea at bounding box center [552, 291] width 578 height 64
type textarea "R"
click at [270, 266] on textarea "Has visited when regular worker Rojlin is there," at bounding box center [552, 291] width 578 height 64
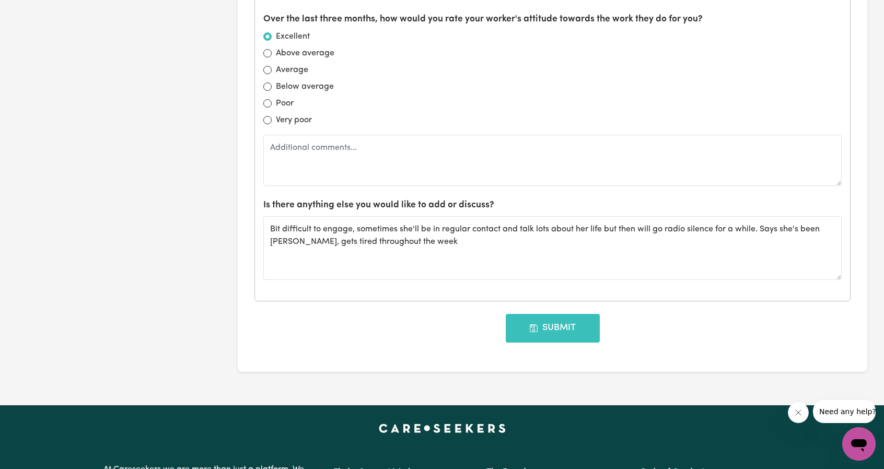
scroll to position [1149, 0]
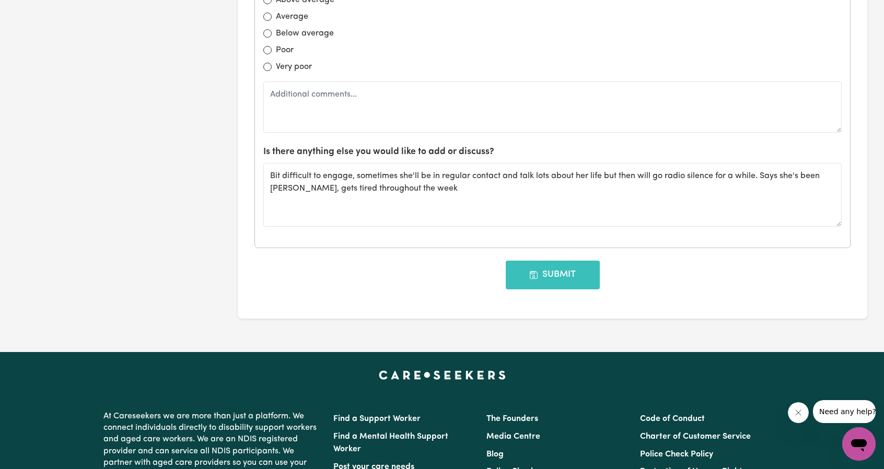
type textarea "Has visited when regular worker Rojlin is there,"
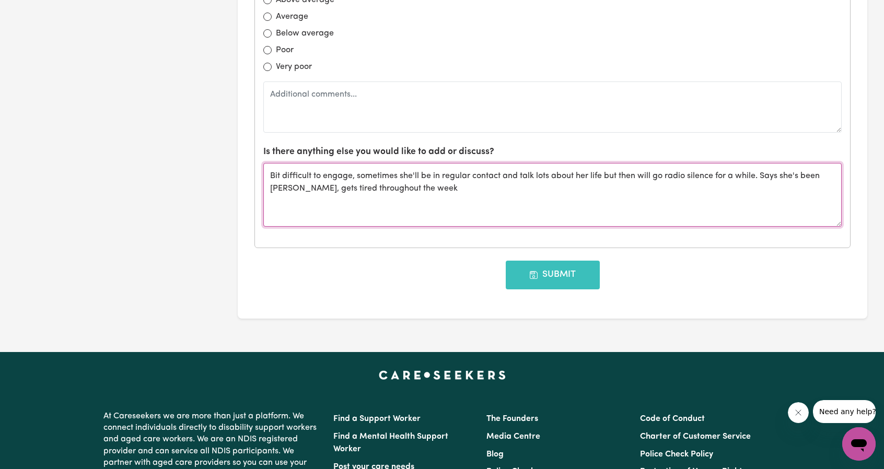
click at [269, 174] on textarea "Bit difficult to engage, sometimes she'll be in regular contact and talk lots a…" at bounding box center [552, 195] width 578 height 64
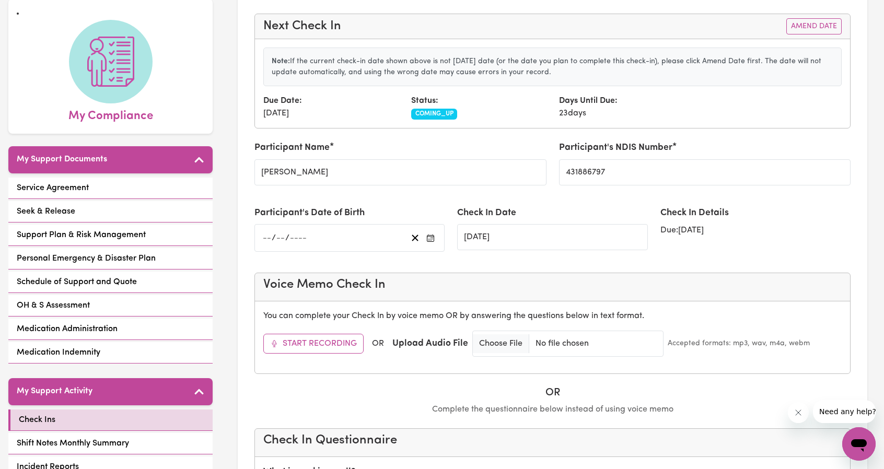
scroll to position [157, 0]
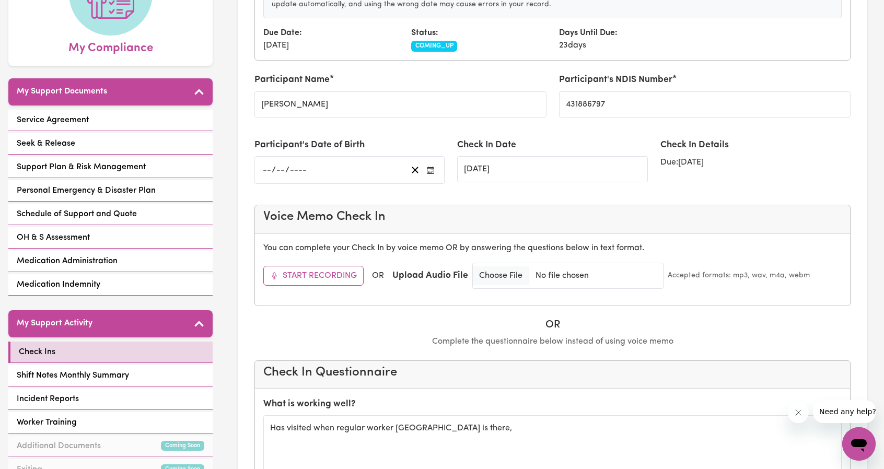
type textarea "Check in with Calli Bit difficult to engage, sometimes she'll be in regular con…"
click at [267, 163] on input "number" at bounding box center [266, 170] width 9 height 14
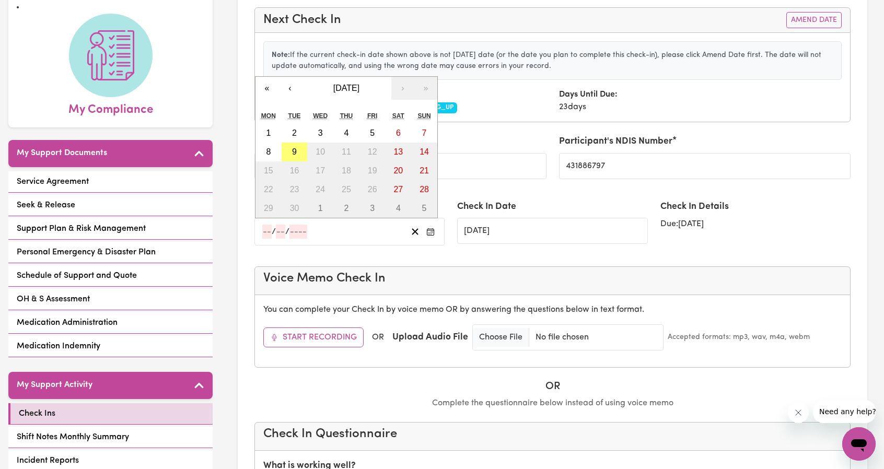
scroll to position [52, 0]
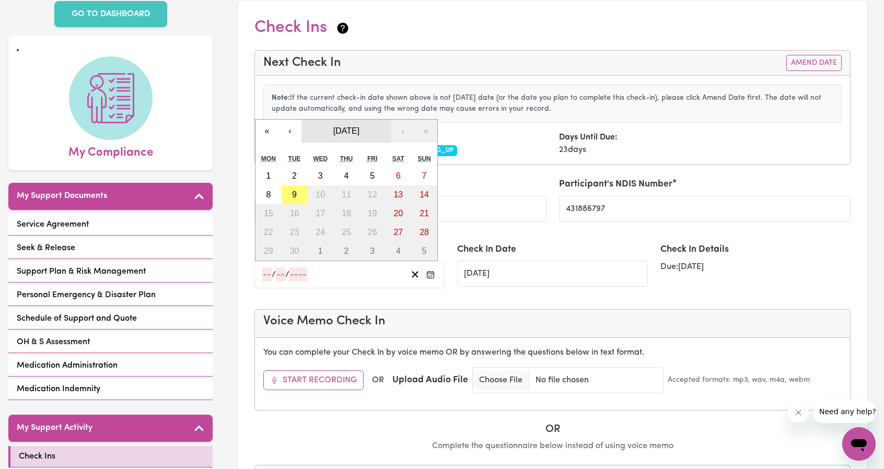
click at [333, 130] on span "September 2025" at bounding box center [346, 130] width 26 height 9
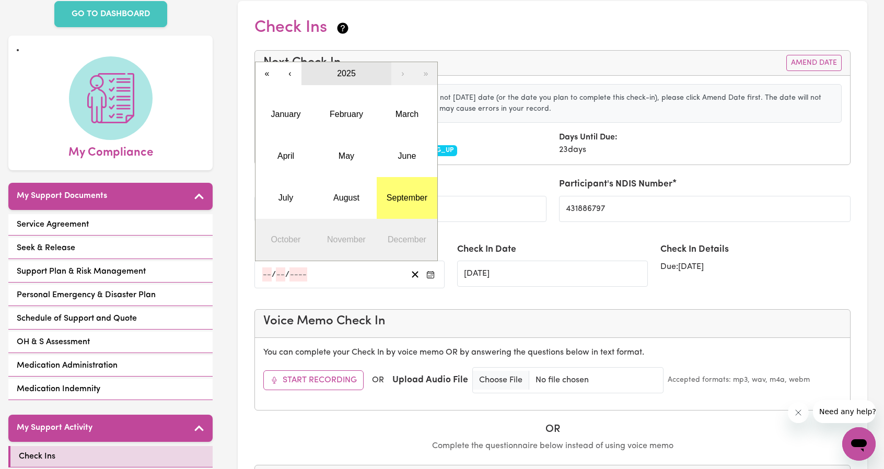
click at [342, 71] on span "2025" at bounding box center [346, 73] width 19 height 9
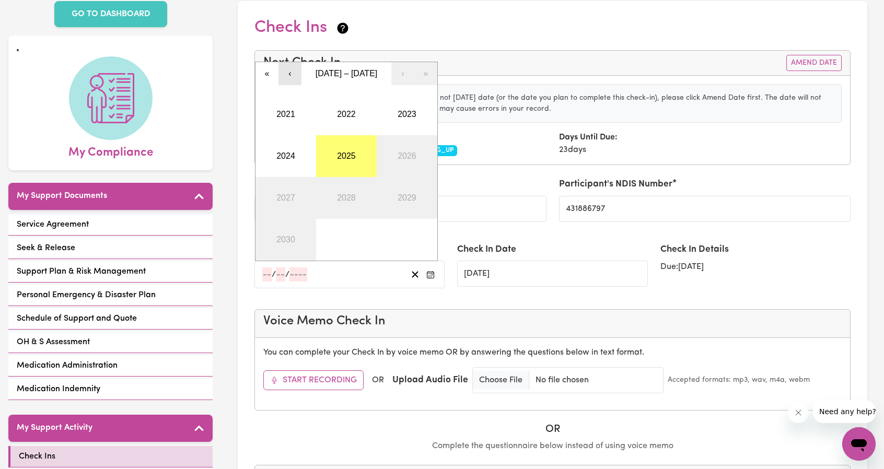
click at [282, 79] on button "‹" at bounding box center [289, 73] width 23 height 23
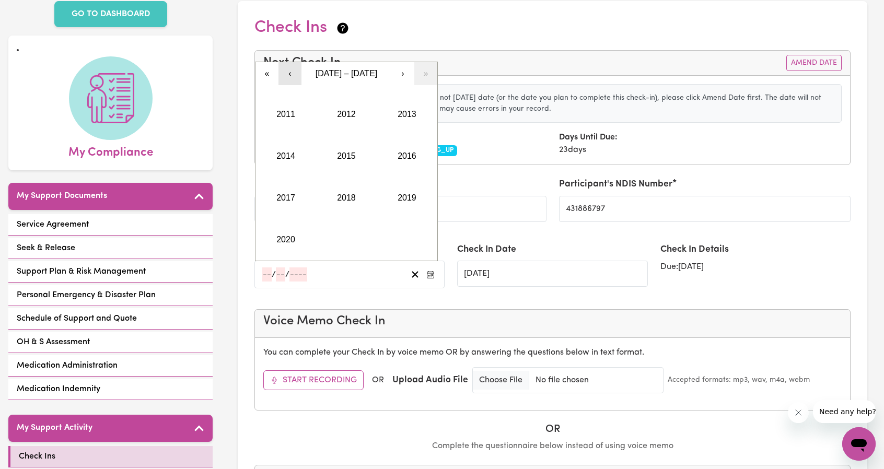
click at [287, 76] on button "‹" at bounding box center [289, 73] width 23 height 23
click at [414, 119] on button "1983" at bounding box center [407, 115] width 61 height 42
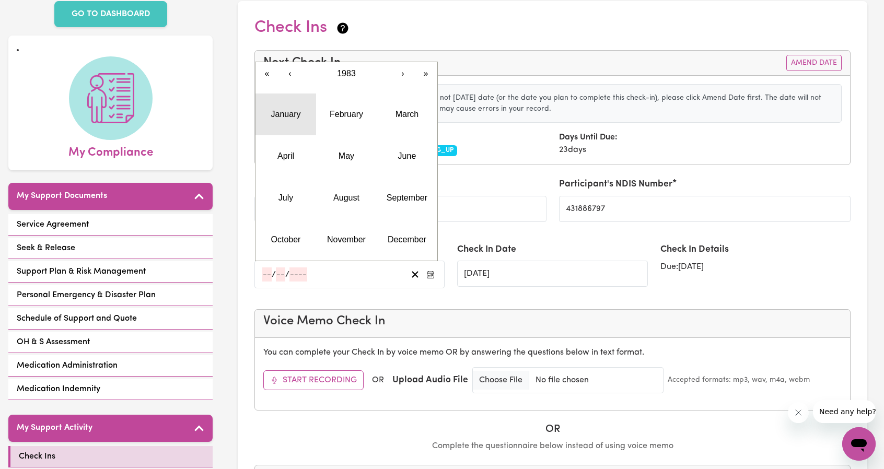
click at [293, 116] on abbr "January" at bounding box center [286, 114] width 30 height 9
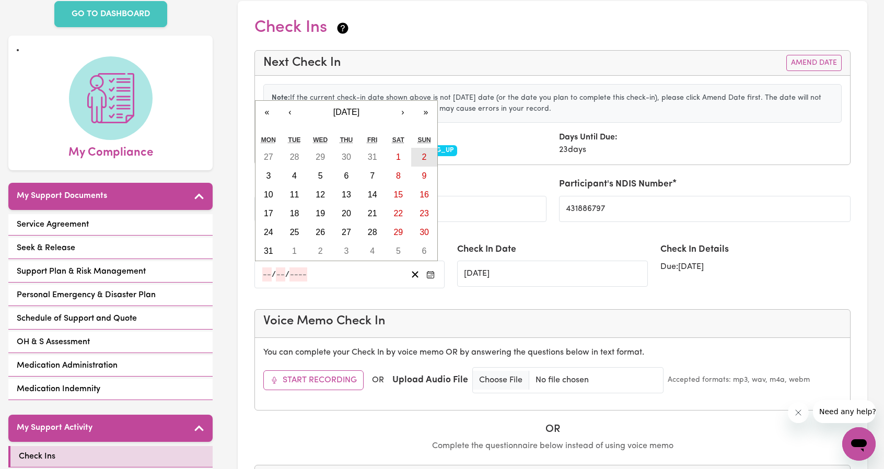
click at [419, 154] on button "2" at bounding box center [424, 157] width 26 height 19
type input "1983-01-02"
type input "2"
type input "1"
type input "1983"
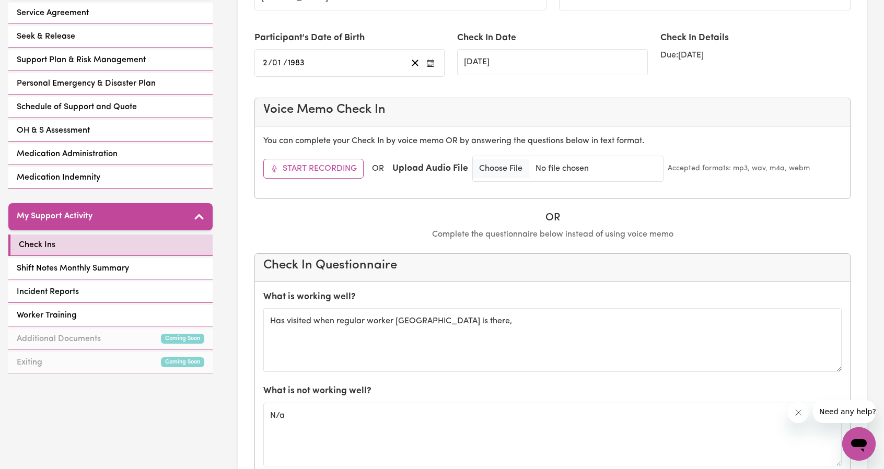
scroll to position [261, 0]
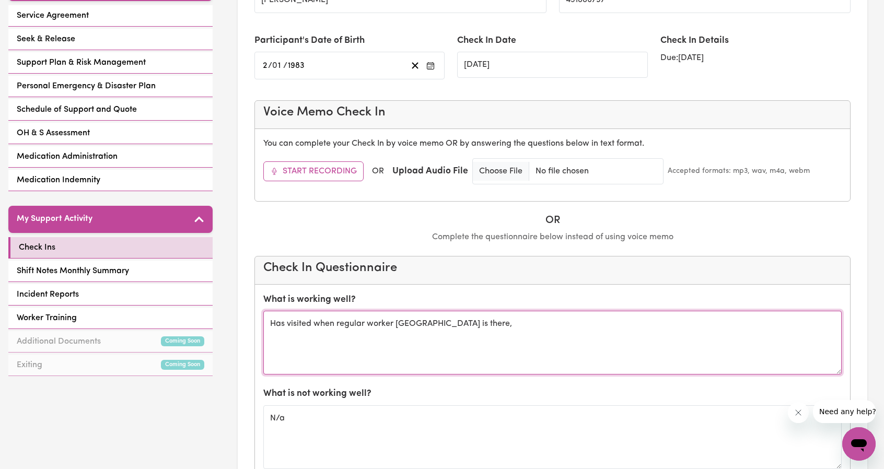
click at [454, 322] on textarea "Has visited when regular worker Rojlin is there," at bounding box center [552, 343] width 578 height 64
click at [375, 322] on textarea "Has visited when regular worker Rojlin is there," at bounding box center [552, 343] width 578 height 64
click at [441, 326] on textarea "Has visited when regular worker Rojlin is there," at bounding box center [552, 343] width 578 height 64
click at [481, 328] on textarea "Has visited when regular worker Rojlin is there," at bounding box center [552, 343] width 578 height 64
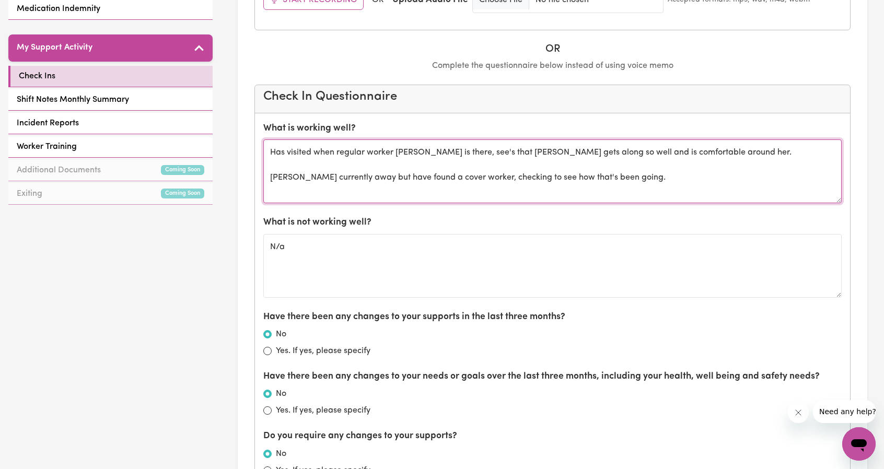
scroll to position [442, 0]
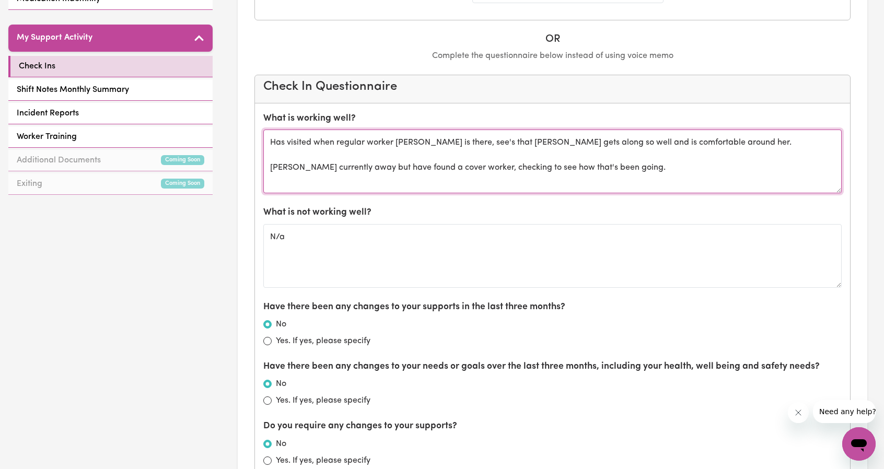
type textarea "Has visited when regular worker Rojlin is there, see's that Angela gets along s…"
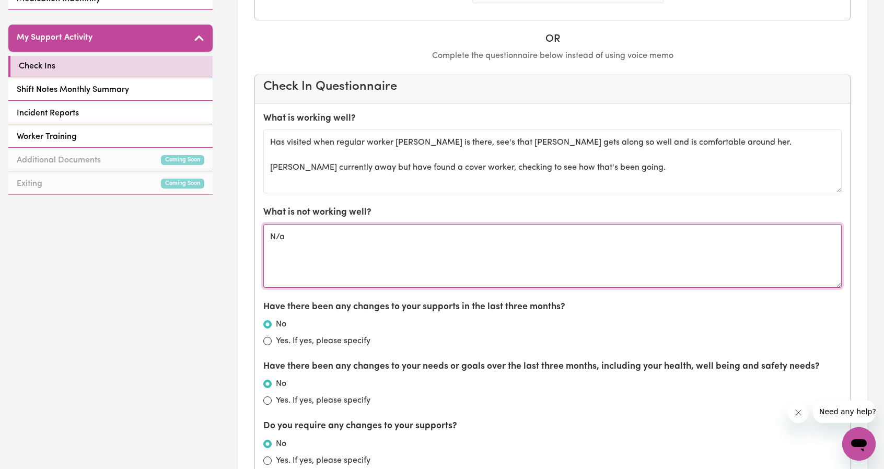
drag, startPoint x: 297, startPoint y: 237, endPoint x: 196, endPoint y: 237, distance: 100.8
click at [247, 237] on section "Check Ins Next Check In Amend Date Note: If the current check-in date shown abo…" at bounding box center [552, 318] width 629 height 1415
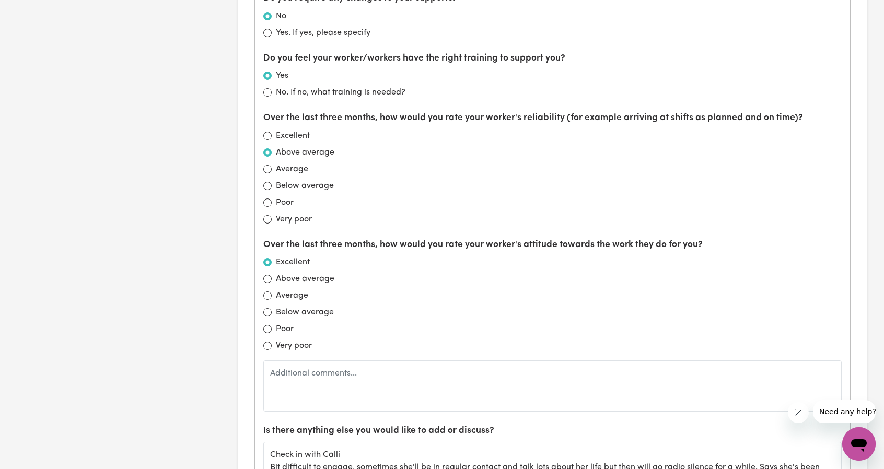
scroll to position [860, 0]
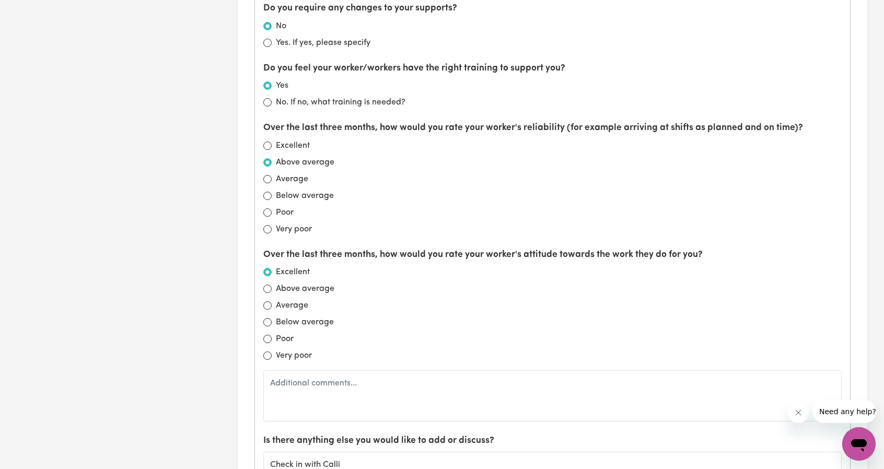
type textarea "No complaints."
click at [286, 142] on label "Excellent" at bounding box center [293, 145] width 34 height 13
click at [272, 142] on input "Excellent" at bounding box center [267, 146] width 8 height 8
radio input "true"
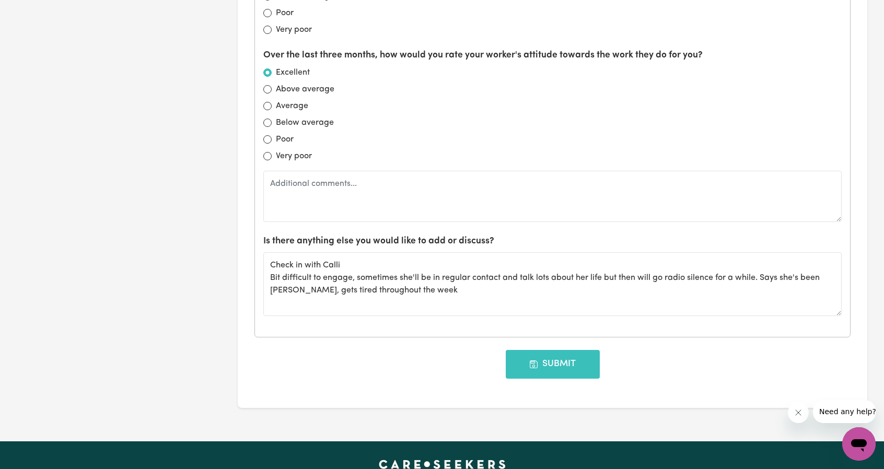
scroll to position [1121, 0]
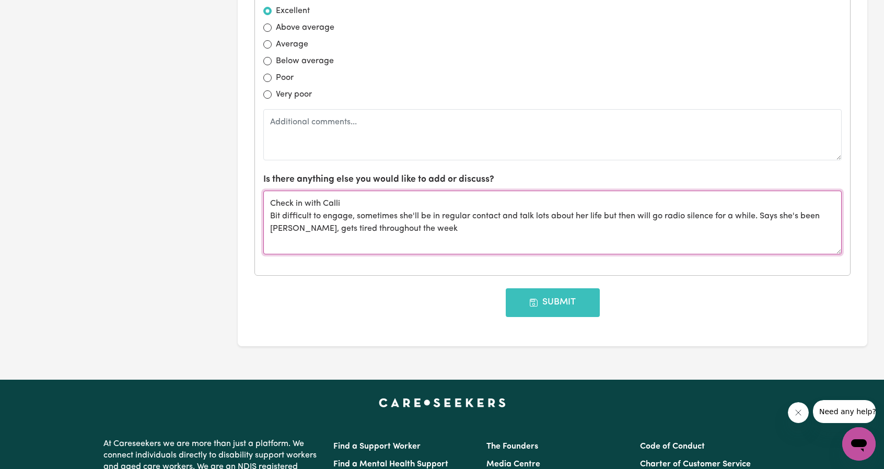
drag, startPoint x: 328, startPoint y: 216, endPoint x: 435, endPoint y: 223, distance: 107.3
click at [431, 223] on textarea "Check in with Calli Bit difficult to engage, sometimes she'll be in regular con…" at bounding box center [552, 223] width 578 height 64
click at [435, 223] on textarea "Check in with Calli Bit difficult to engage, sometimes she'll be in regular con…" at bounding box center [552, 223] width 578 height 64
drag, startPoint x: 435, startPoint y: 223, endPoint x: 263, endPoint y: 199, distance: 172.9
click at [263, 199] on textarea "Check in with Calli Bit difficult to engage, sometimes she'll be in regular con…" at bounding box center [552, 223] width 578 height 64
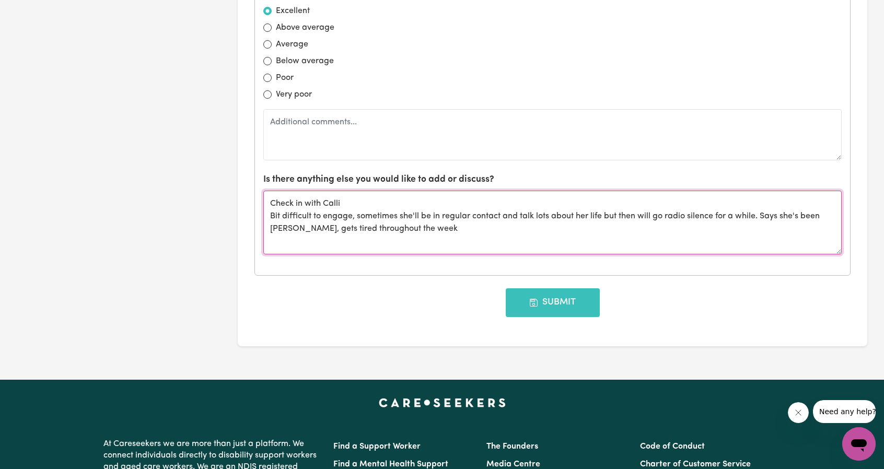
click at [364, 212] on textarea "Check in with Calli Bit difficult to engage, sometimes she'll be in regular con…" at bounding box center [552, 223] width 578 height 64
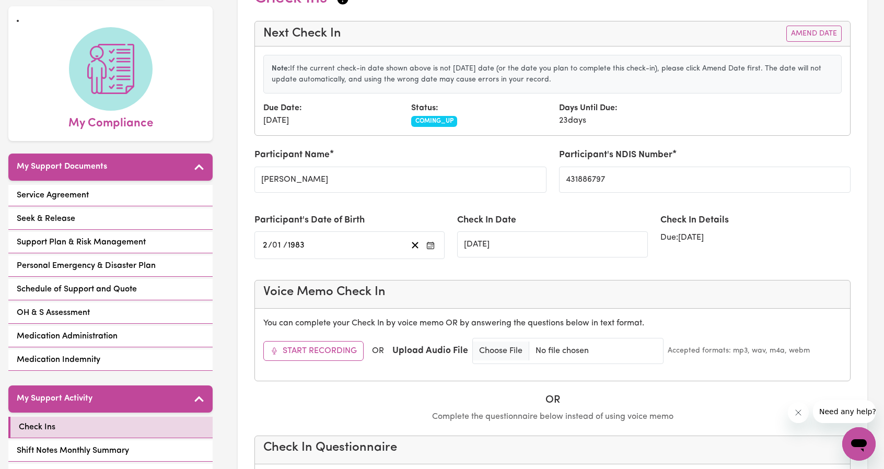
scroll to position [0, 0]
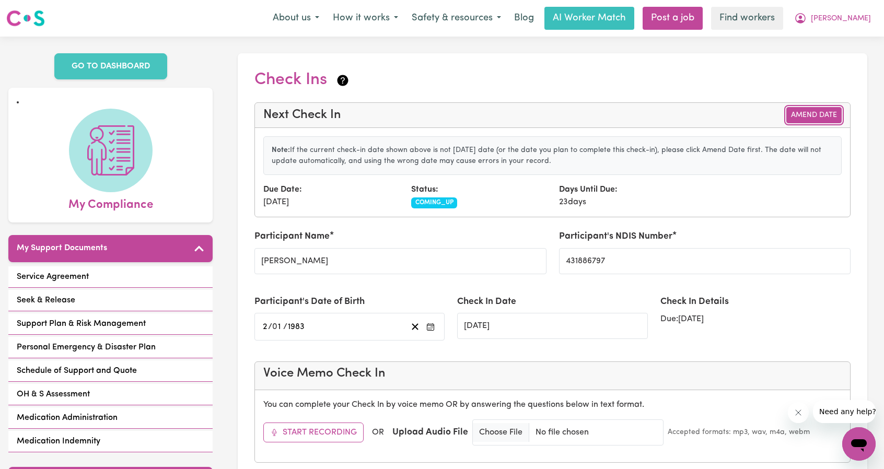
click at [822, 115] on button "Amend Date" at bounding box center [813, 115] width 55 height 16
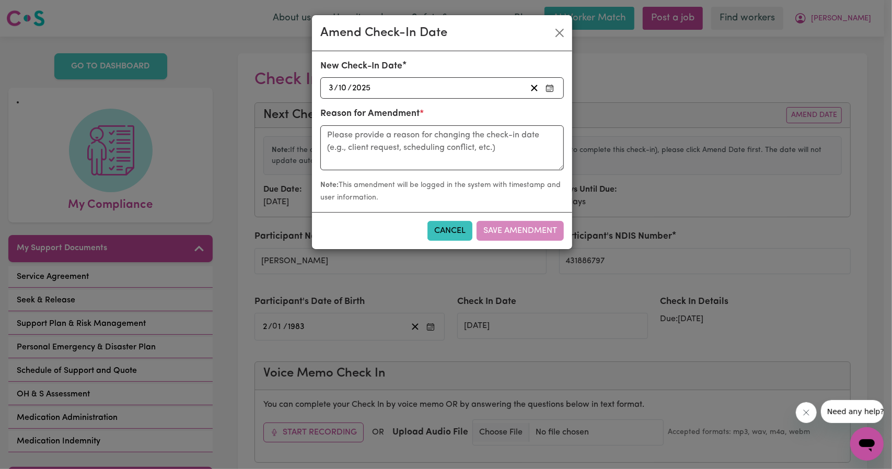
click at [457, 91] on div "2025-10-03 3 / 10 / 2025" at bounding box center [426, 88] width 199 height 14
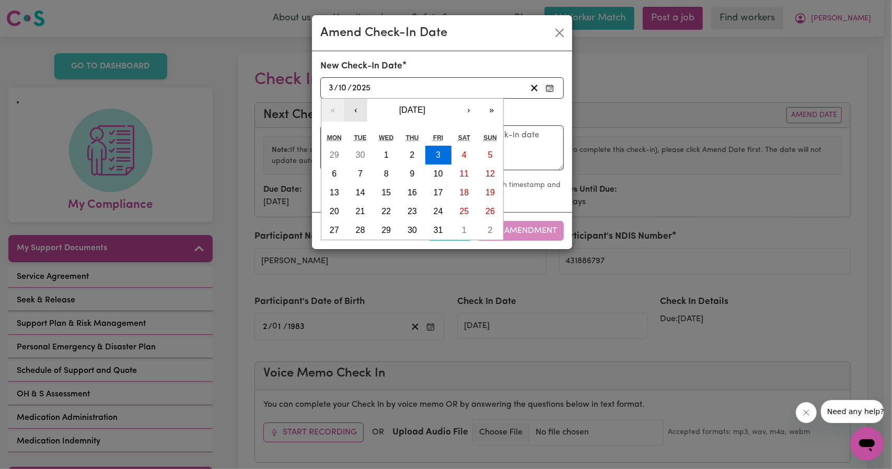
click at [363, 110] on button "‹" at bounding box center [355, 110] width 23 height 23
click at [357, 172] on button "9" at bounding box center [360, 174] width 26 height 19
type input "2025-09-09"
type input "9"
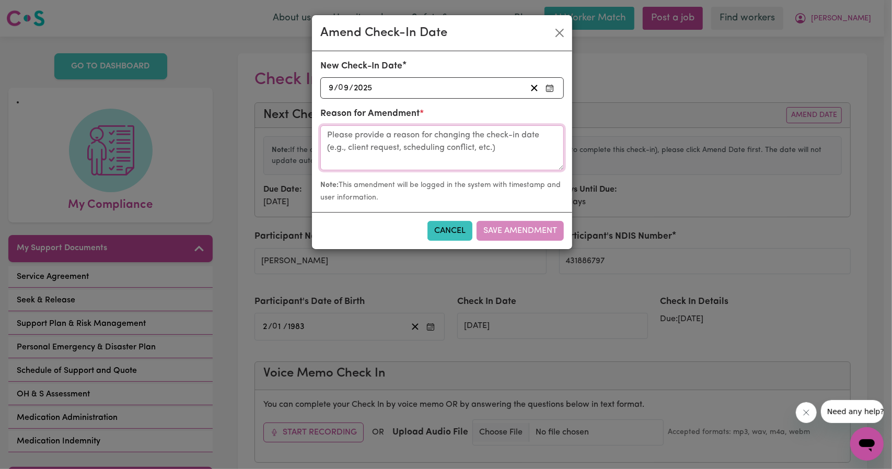
click at [429, 158] on textarea at bounding box center [441, 147] width 243 height 45
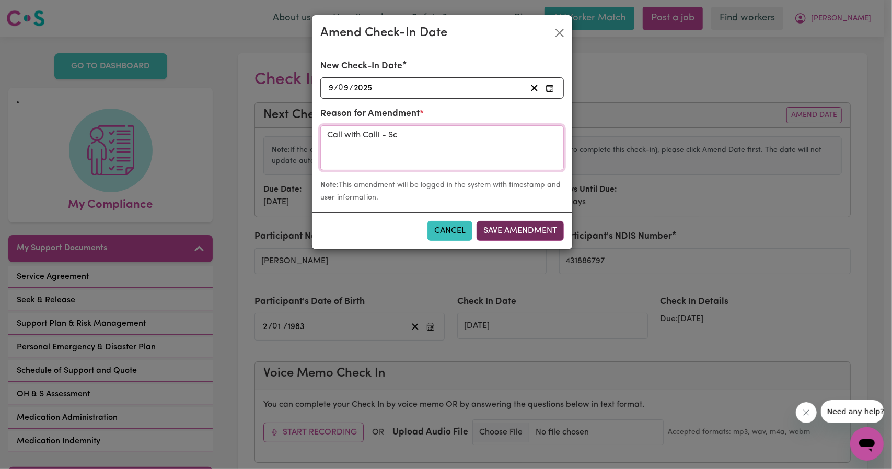
type textarea "Call with Calli - Sc"
click at [526, 232] on button "Save Amendment" at bounding box center [519, 231] width 87 height 20
type input "09/09/2025"
radio input "false"
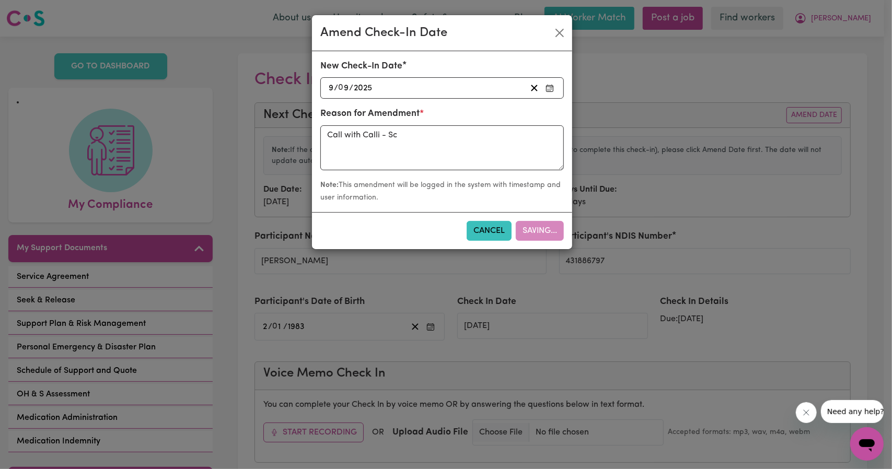
radio input "false"
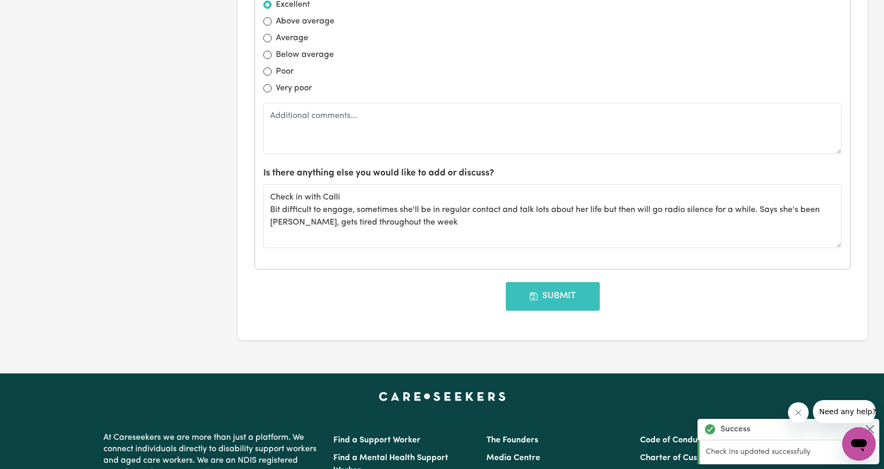
scroll to position [1143, 0]
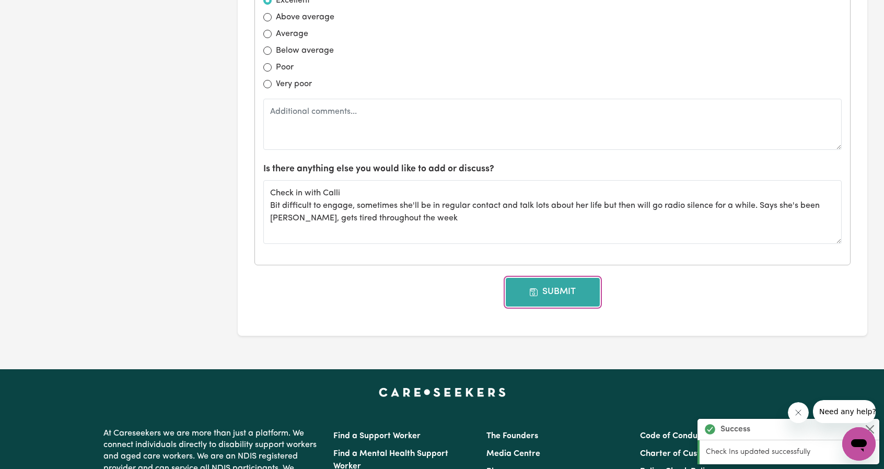
click at [540, 283] on button "Submit" at bounding box center [553, 292] width 94 height 28
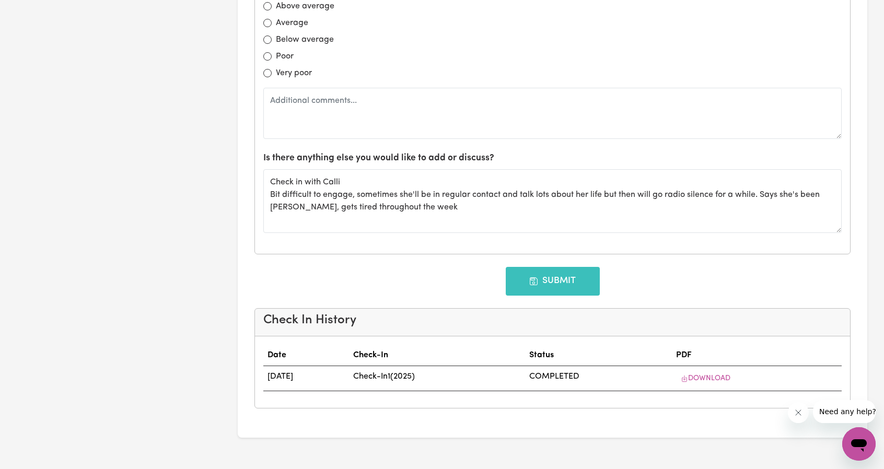
scroll to position [0, 0]
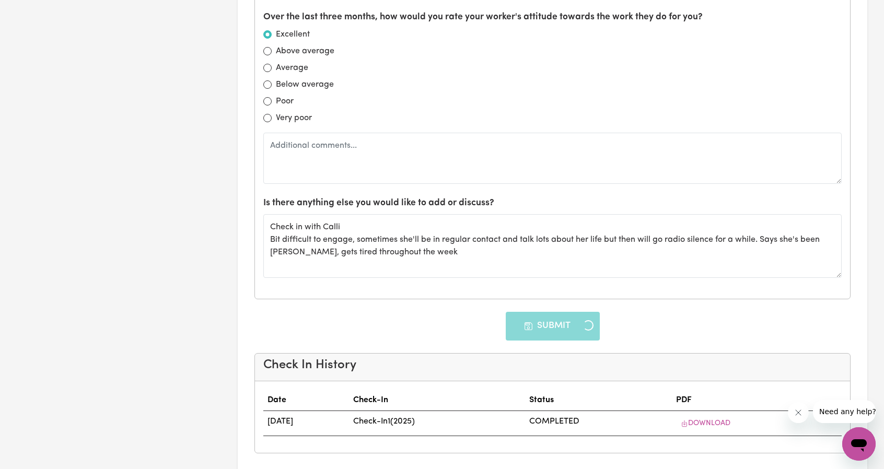
type input "09/12/2025"
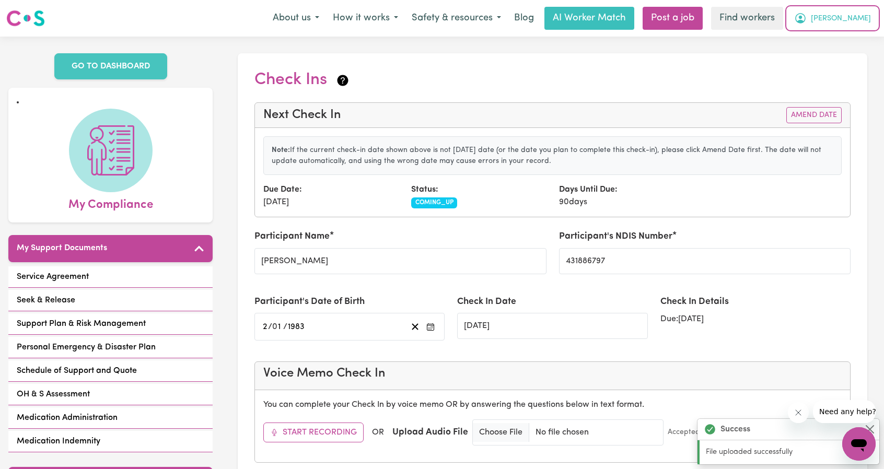
click at [849, 24] on span "Angela" at bounding box center [841, 18] width 60 height 11
drag, startPoint x: 849, startPoint y: 29, endPoint x: 844, endPoint y: 40, distance: 12.8
click at [844, 40] on link "My Dashboard" at bounding box center [835, 41] width 83 height 20
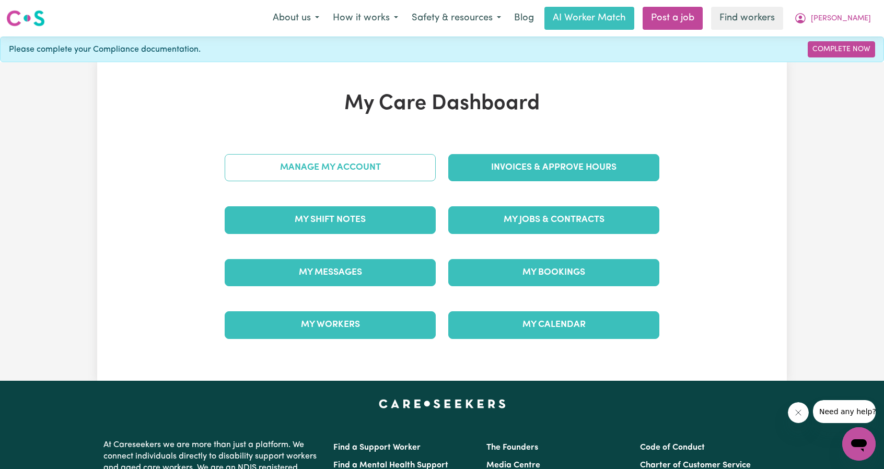
click at [367, 175] on link "Manage My Account" at bounding box center [330, 167] width 211 height 27
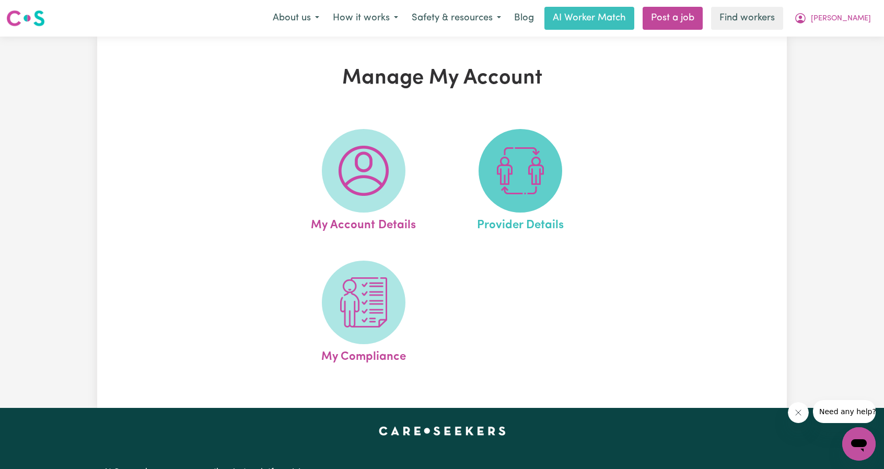
click at [488, 177] on span at bounding box center [520, 171] width 84 height 84
select select "NDIS_FUNDING_PLAN_MANAGED"
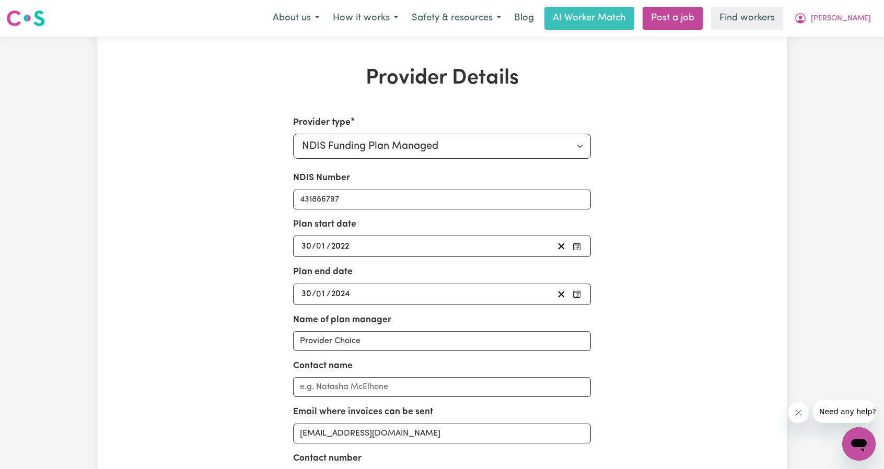
click at [416, 247] on div "2022-01-30 30 / 0 1 / 2022" at bounding box center [427, 246] width 254 height 14
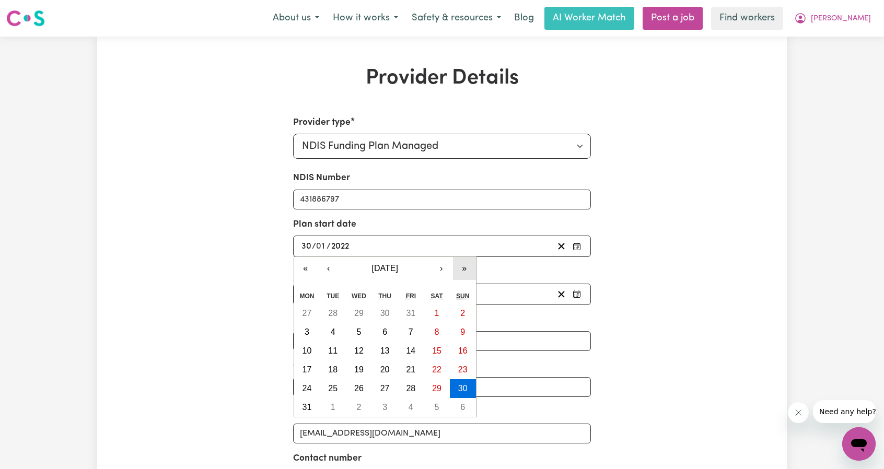
click at [457, 266] on button "»" at bounding box center [464, 268] width 23 height 23
click at [437, 266] on button "›" at bounding box center [441, 268] width 23 height 23
click at [390, 332] on button "9" at bounding box center [385, 332] width 26 height 19
type input "2023-02-09"
type input "9"
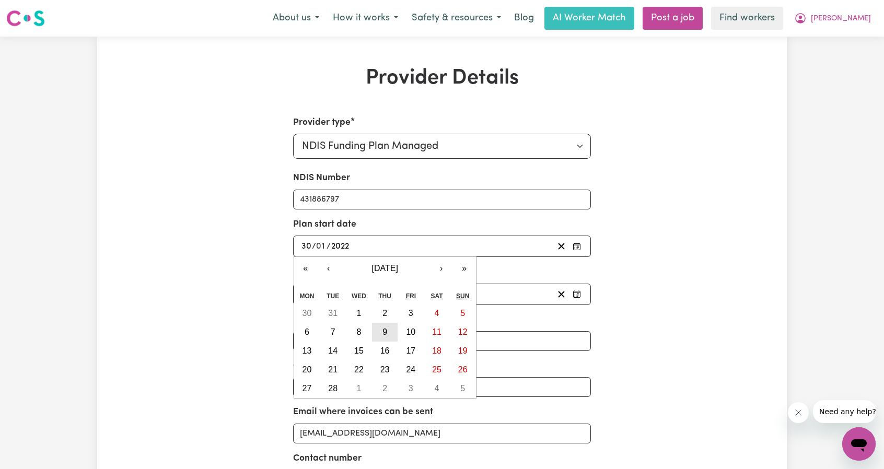
type input "2"
type input "2023"
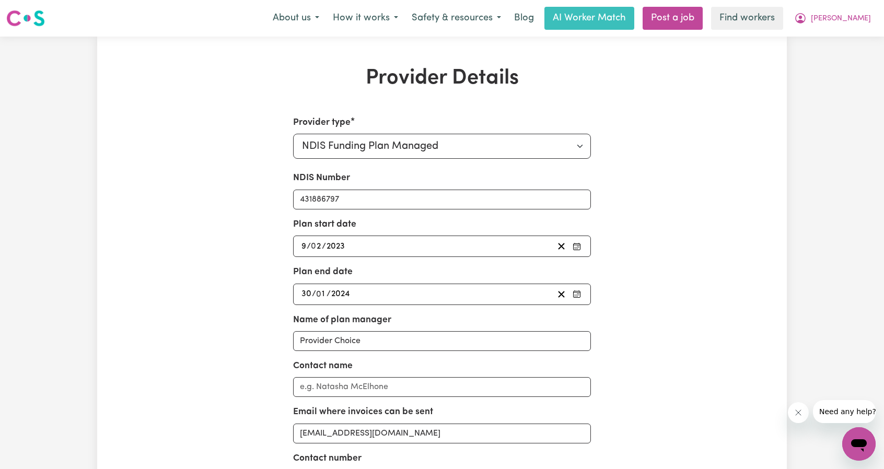
click at [457, 298] on div "2024-01-30 30 / 0 1 / 2024" at bounding box center [427, 294] width 254 height 14
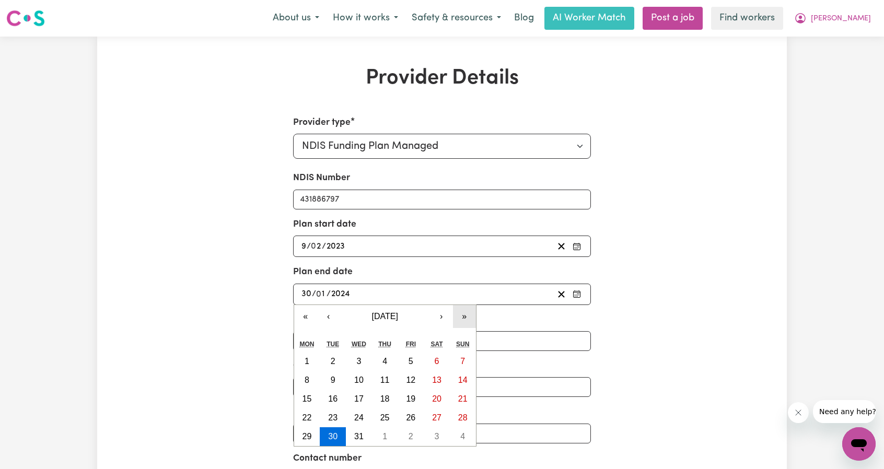
click at [473, 321] on button "»" at bounding box center [464, 316] width 23 height 23
click at [433, 319] on button "›" at bounding box center [441, 316] width 23 height 23
click at [451, 373] on button "8" at bounding box center [463, 380] width 26 height 19
type input "2026-02-08"
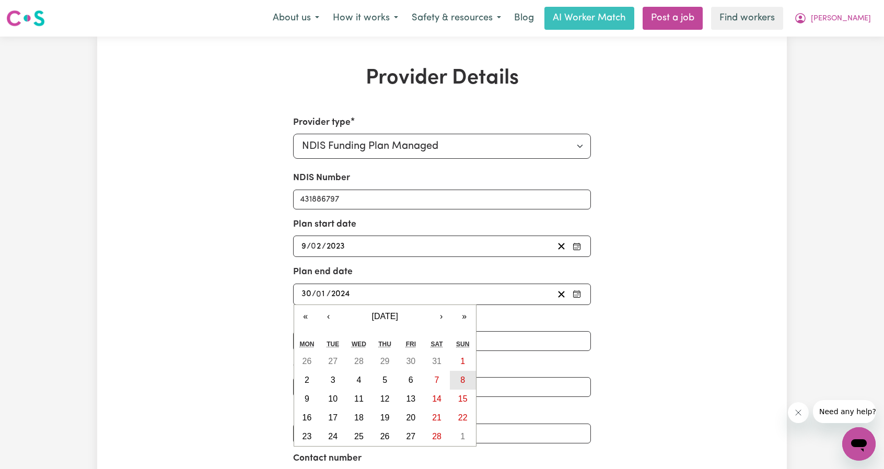
type input "8"
type input "2"
type input "2026"
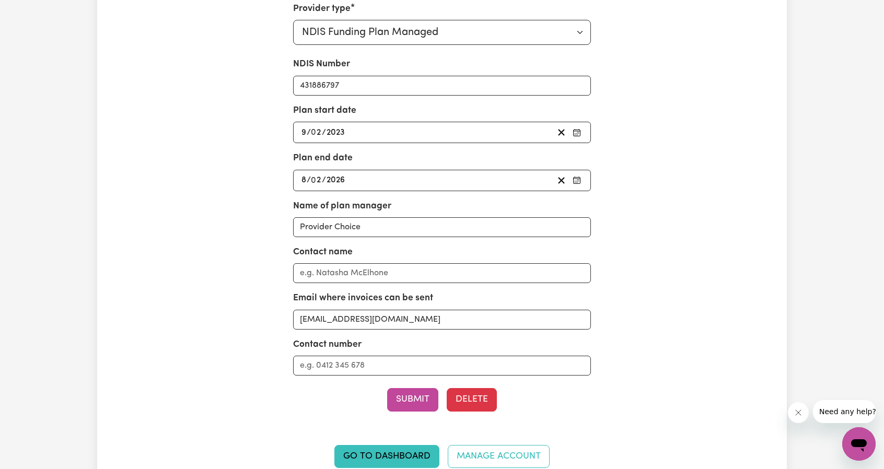
scroll to position [209, 0]
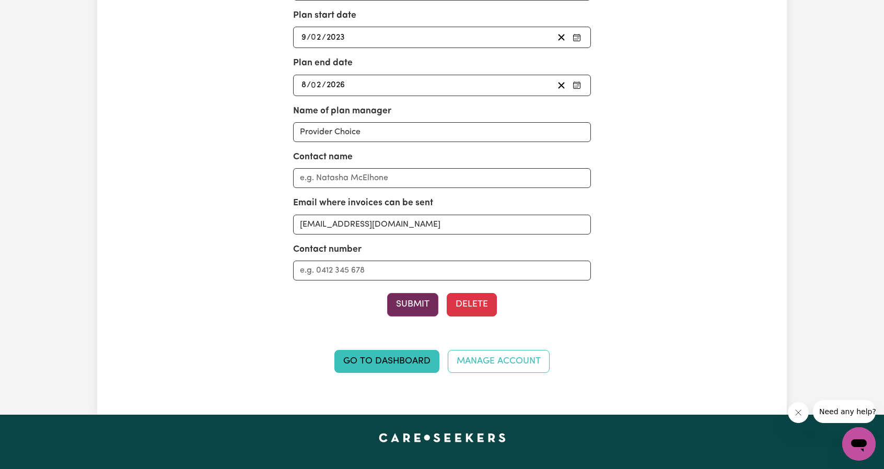
click at [417, 306] on button "Submit" at bounding box center [412, 304] width 51 height 23
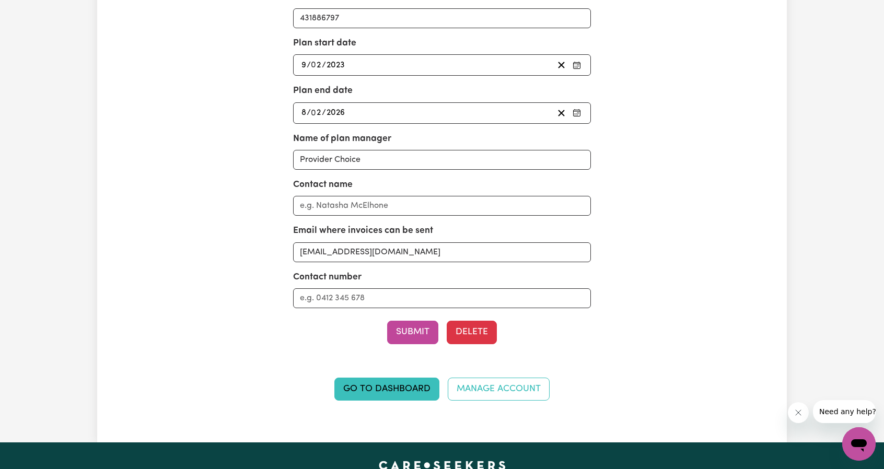
scroll to position [0, 0]
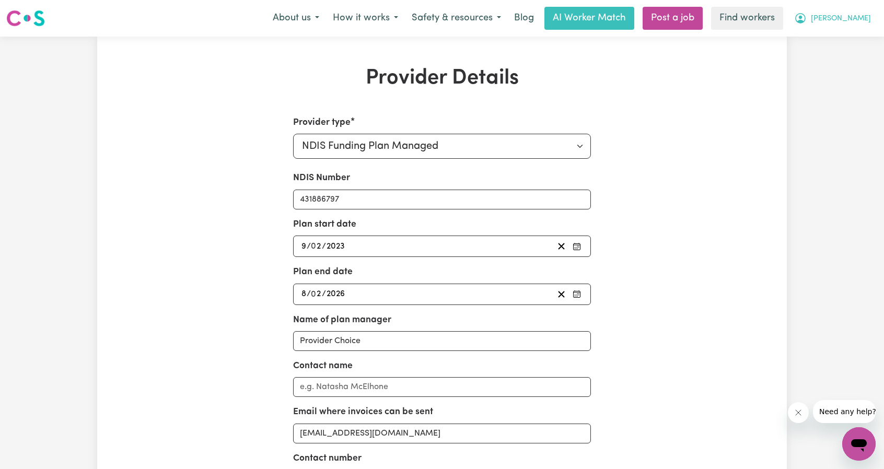
click at [847, 12] on button "Angela" at bounding box center [832, 18] width 90 height 22
click at [838, 59] on link "Logout" at bounding box center [835, 60] width 83 height 20
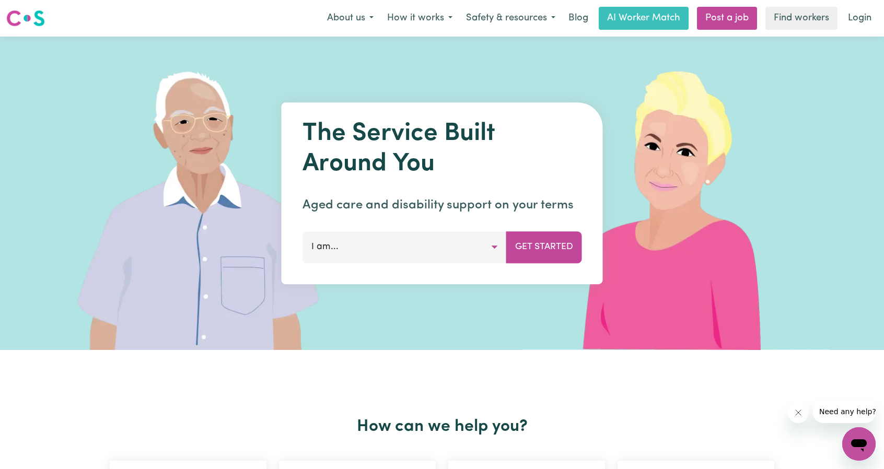
click at [865, 27] on link "Login" at bounding box center [860, 18] width 36 height 23
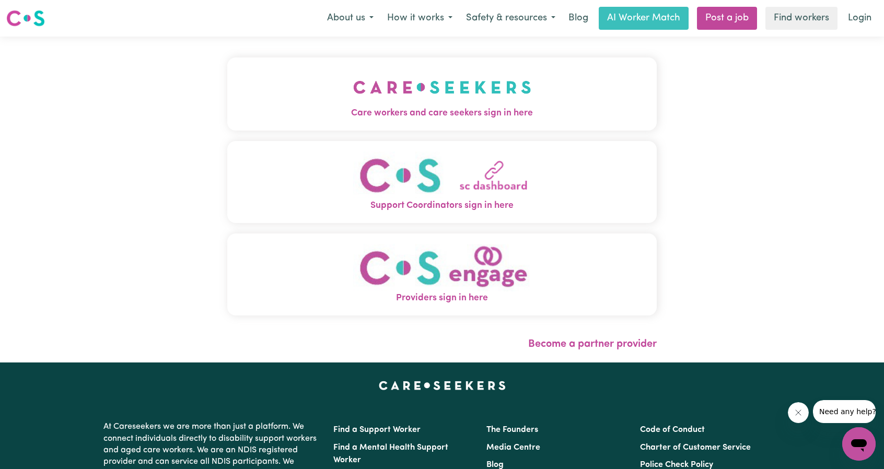
click at [353, 88] on img "Care workers and care seekers sign in here" at bounding box center [442, 87] width 178 height 39
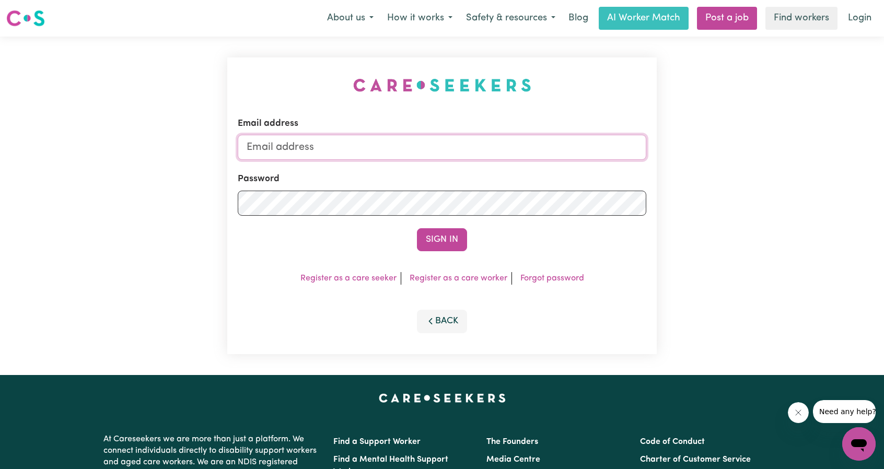
click at [433, 148] on input "Email address" at bounding box center [442, 147] width 408 height 25
drag, startPoint x: 301, startPoint y: 147, endPoint x: 477, endPoint y: 167, distance: 177.7
click at [474, 167] on form "Email address superuser~ethan@careseekers.com.au Password Sign In" at bounding box center [442, 184] width 408 height 134
type input "superuser~NickM@careseekers.com.au"
click at [440, 245] on button "Sign In" at bounding box center [442, 239] width 50 height 23
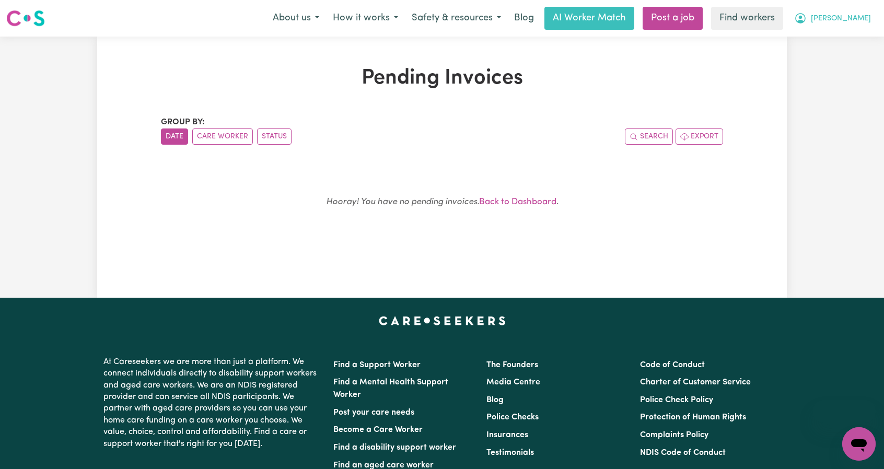
click at [850, 17] on span "Angela" at bounding box center [841, 18] width 60 height 11
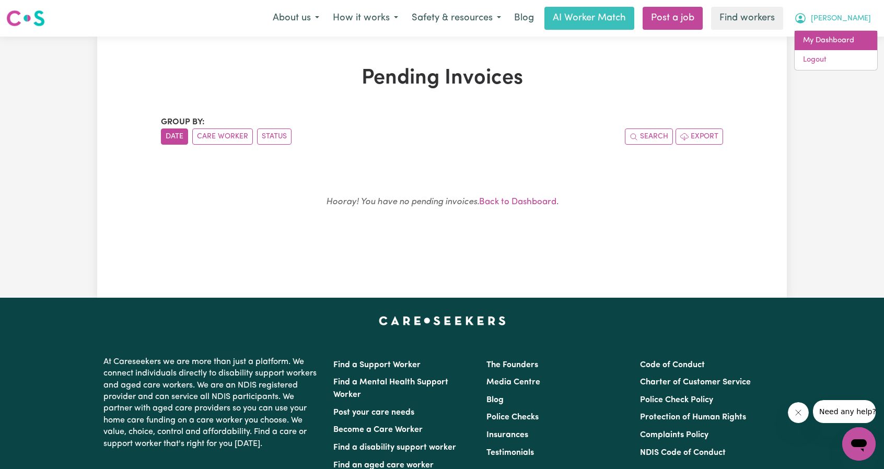
click at [817, 36] on link "My Dashboard" at bounding box center [835, 41] width 83 height 20
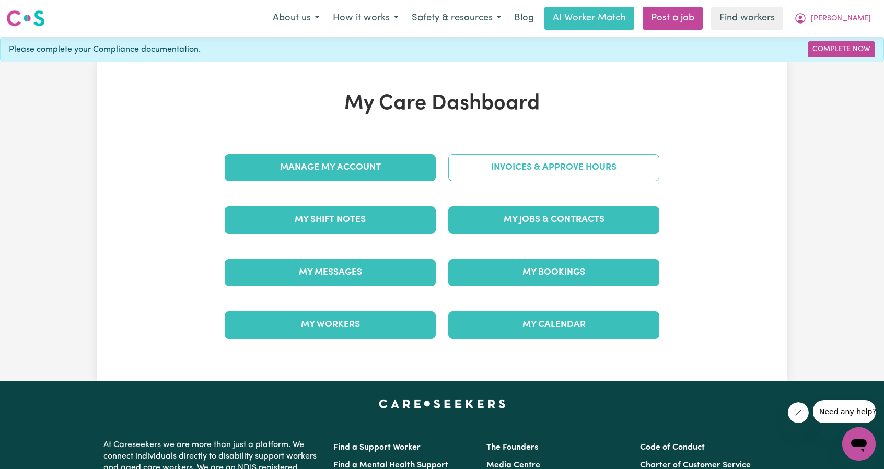
click at [551, 175] on link "Invoices & Approve Hours" at bounding box center [553, 167] width 211 height 27
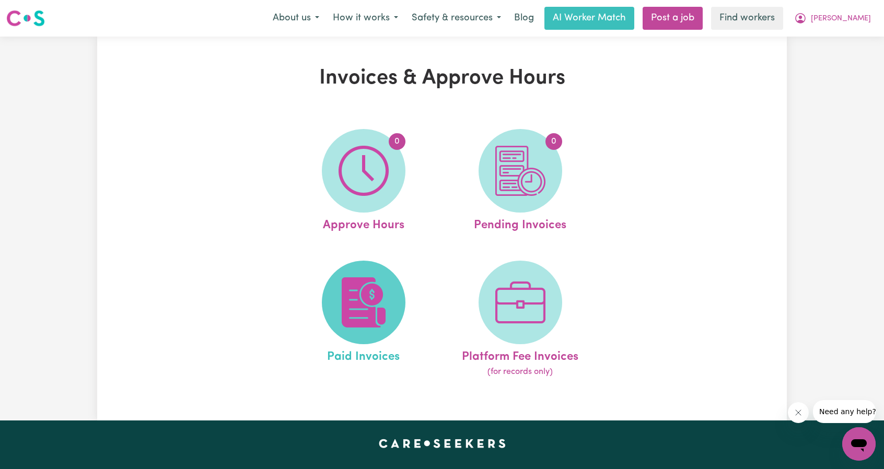
click at [347, 273] on span at bounding box center [364, 303] width 84 height 84
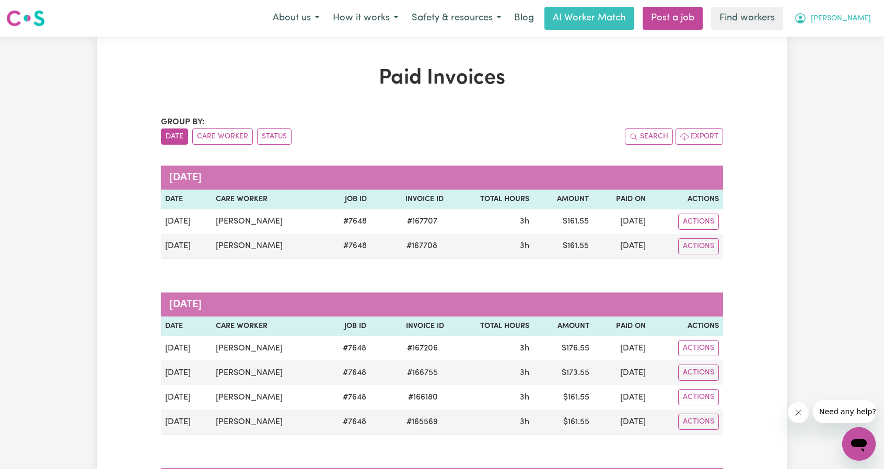
click at [805, 22] on icon "My Account" at bounding box center [800, 18] width 10 height 10
click at [829, 33] on link "My Dashboard" at bounding box center [835, 41] width 83 height 20
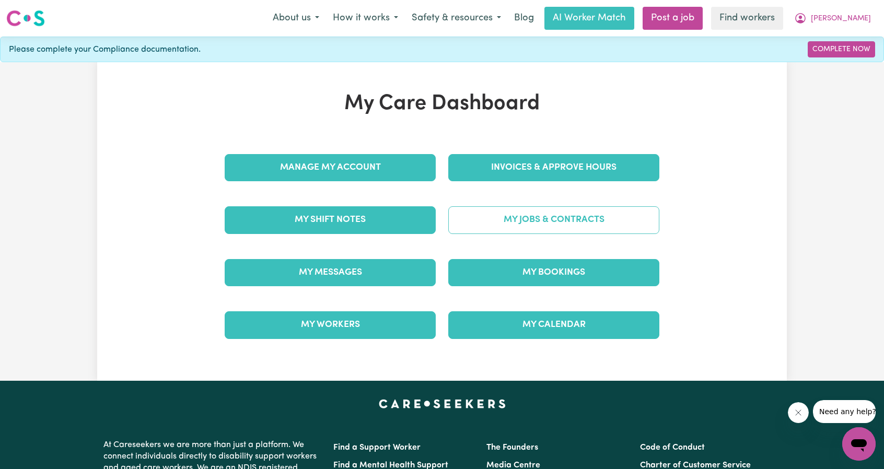
drag, startPoint x: 556, startPoint y: 241, endPoint x: 561, endPoint y: 229, distance: 13.1
click at [556, 240] on div "My Jobs & Contracts" at bounding box center [554, 220] width 224 height 52
click at [570, 216] on link "My Jobs & Contracts" at bounding box center [553, 219] width 211 height 27
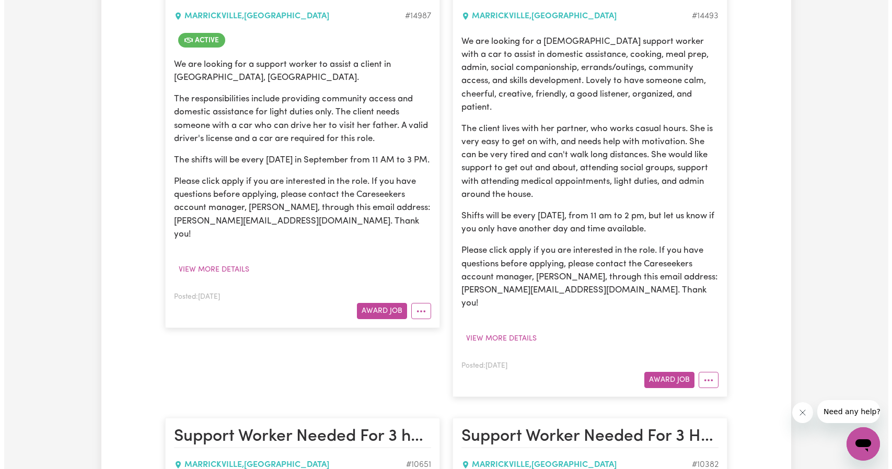
scroll to position [366, 0]
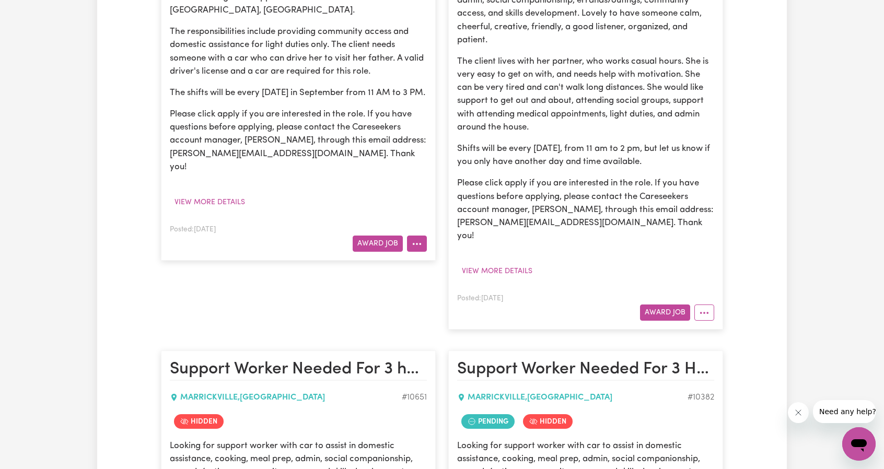
click at [423, 236] on button "More options" at bounding box center [417, 244] width 20 height 16
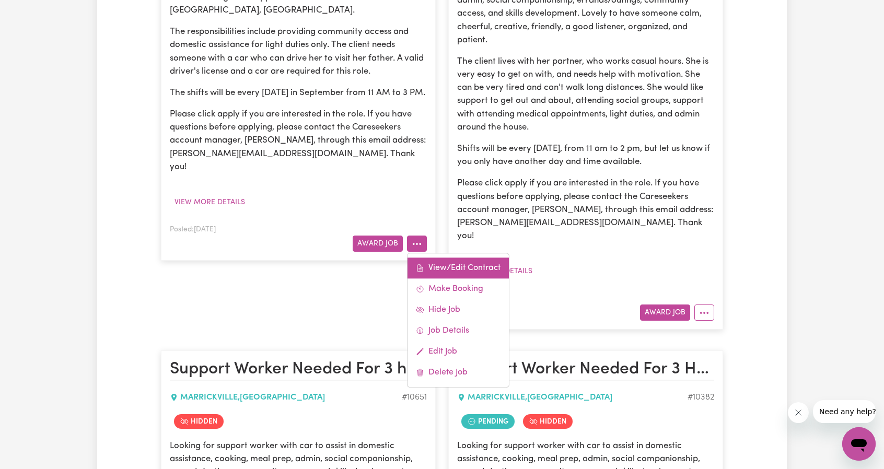
click at [448, 258] on link "View/Edit Contract" at bounding box center [457, 268] width 101 height 21
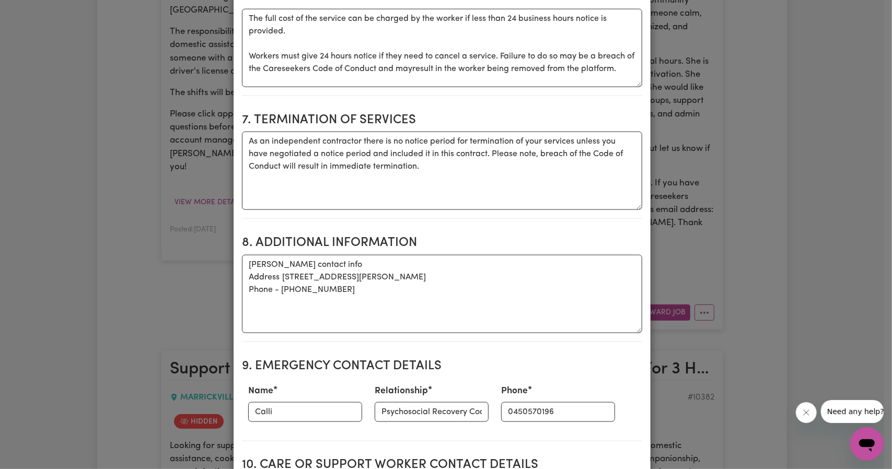
scroll to position [679, 0]
